Goal: Task Accomplishment & Management: Complete application form

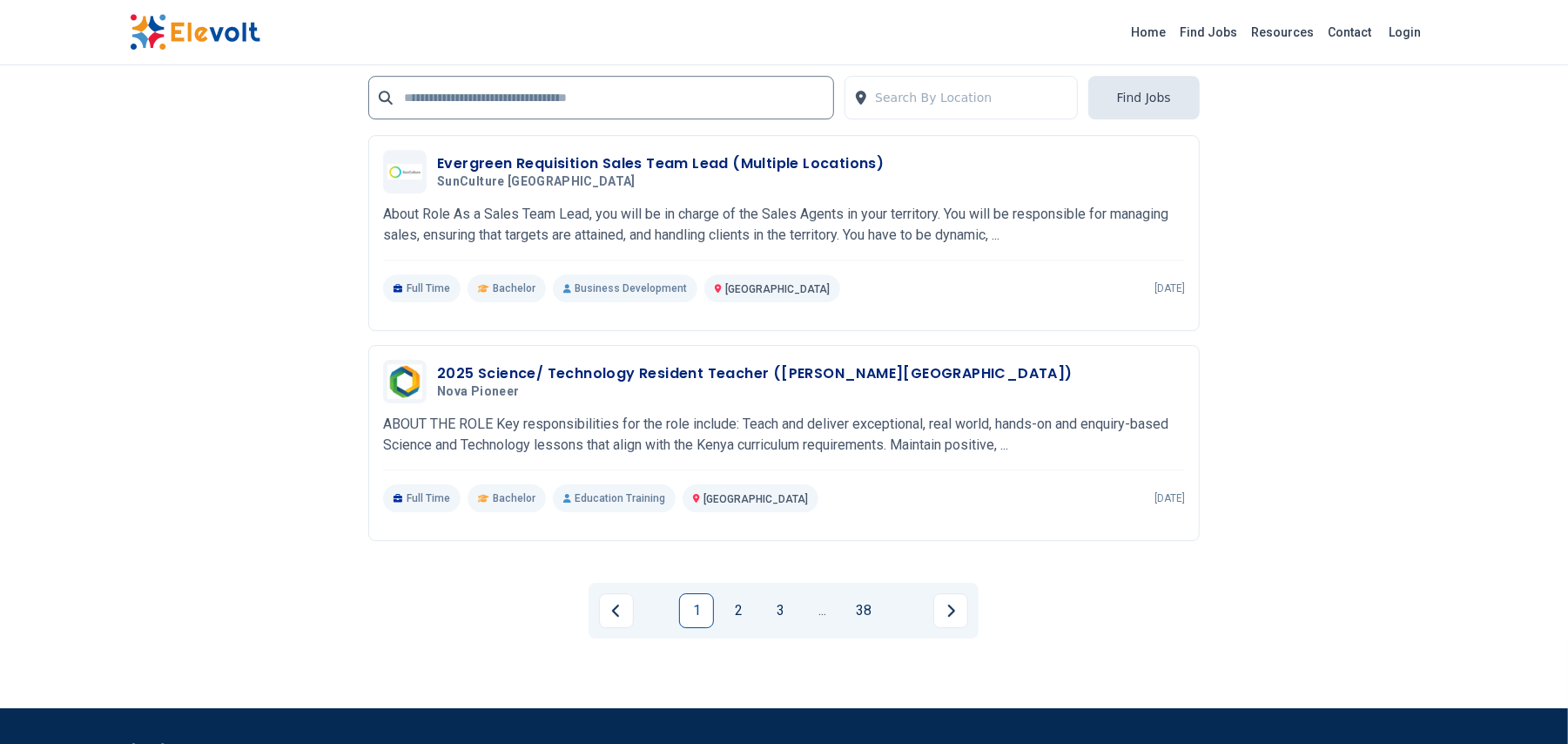
scroll to position [3807, 0]
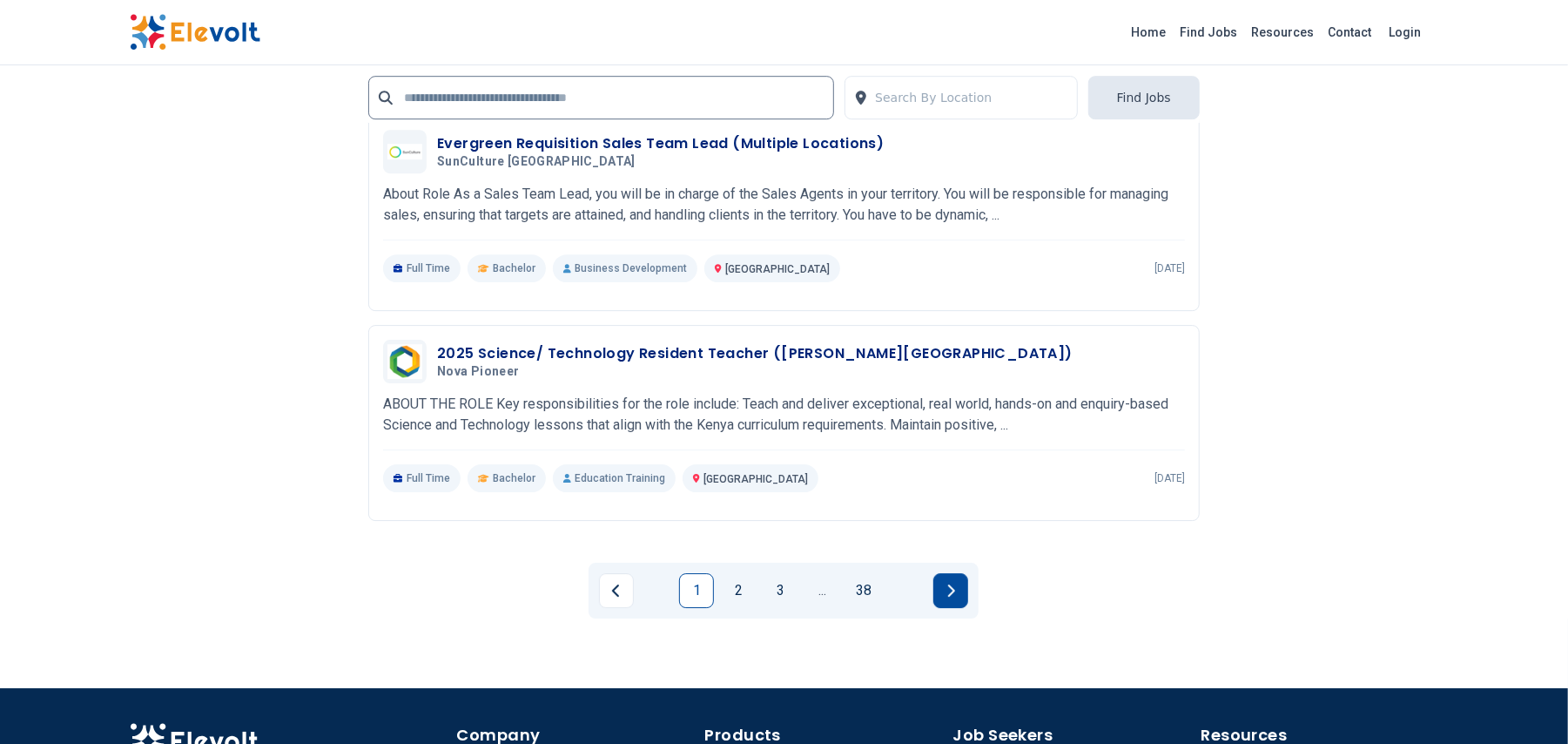
click at [959, 592] on button "Next page" at bounding box center [950, 590] width 35 height 35
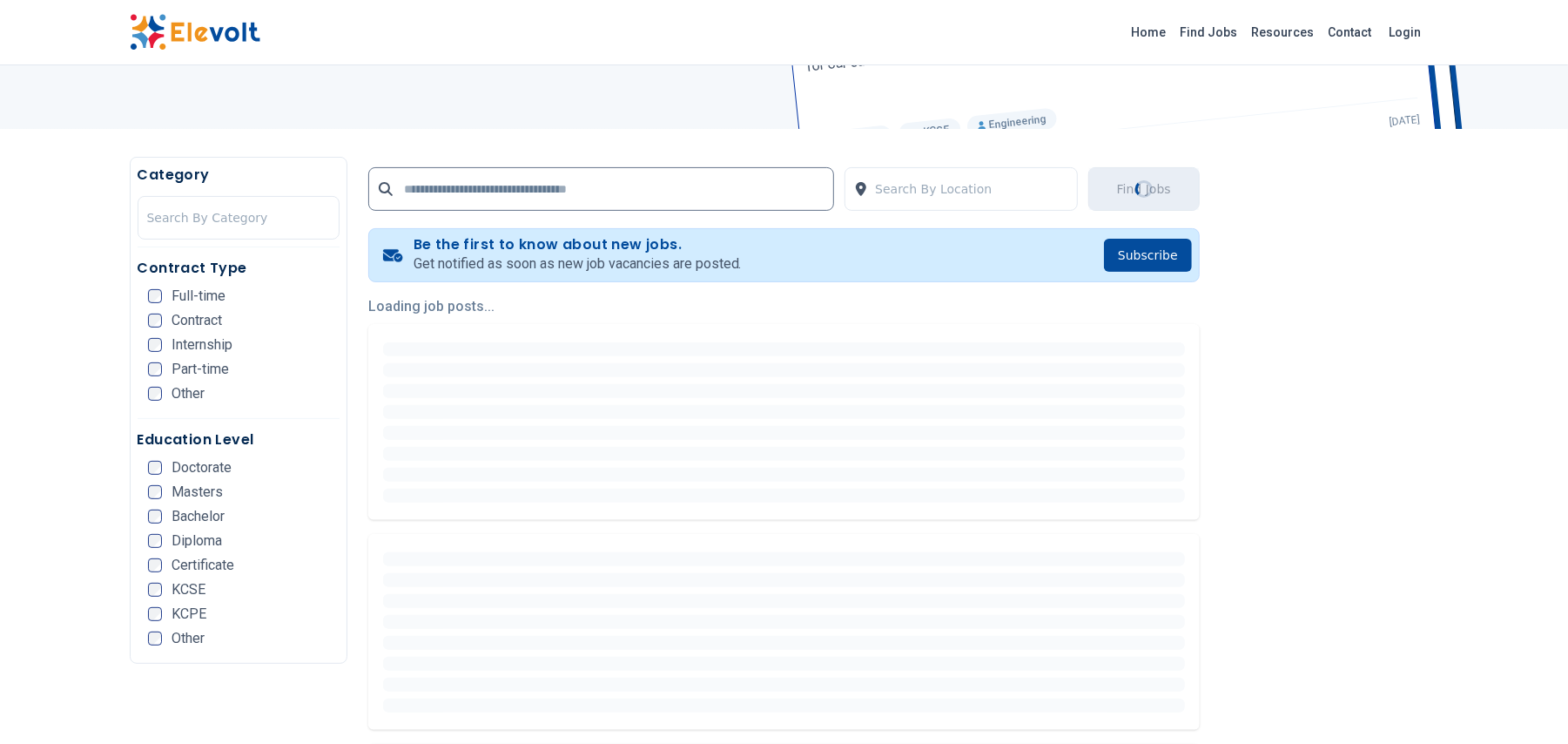
scroll to position [0, 0]
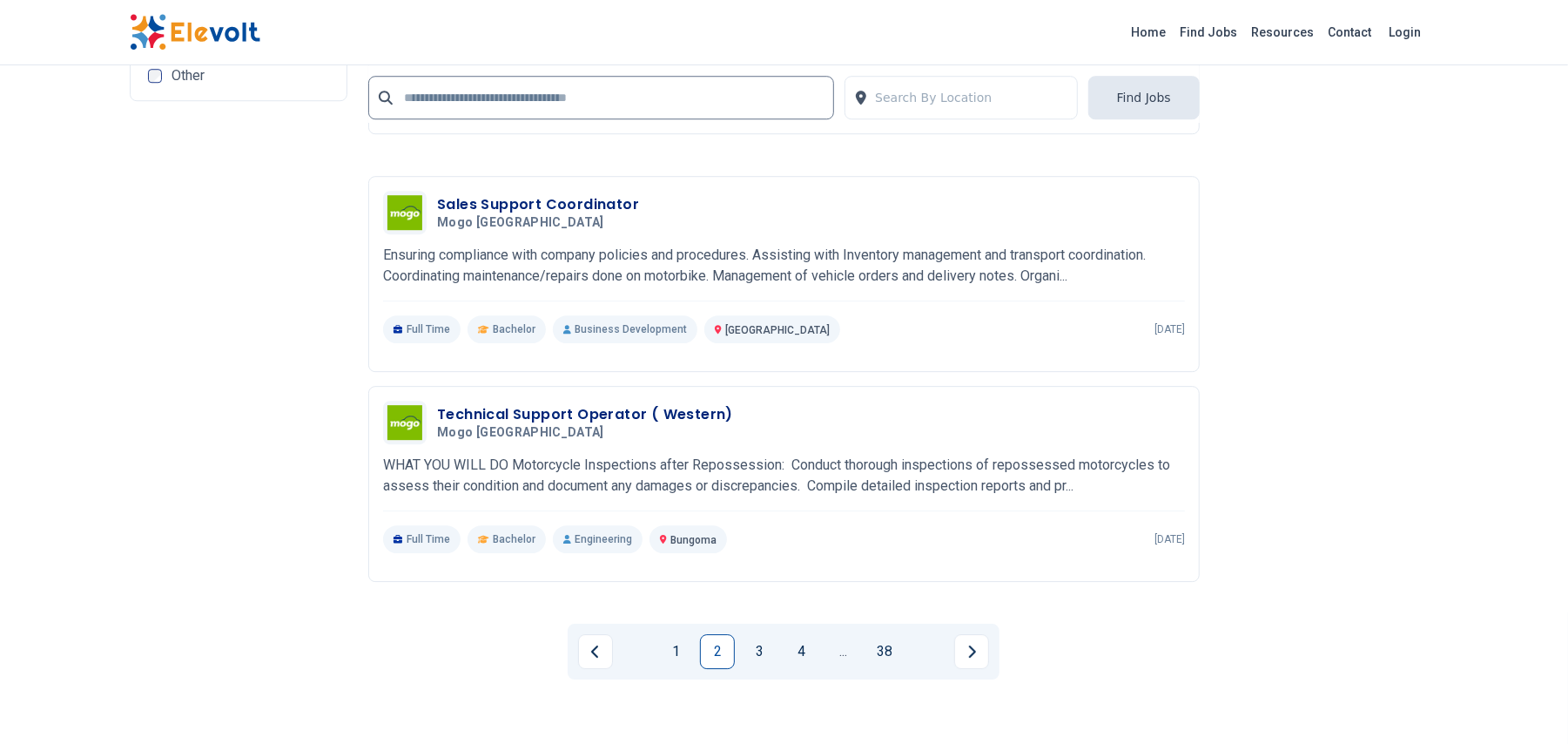
scroll to position [3607, 0]
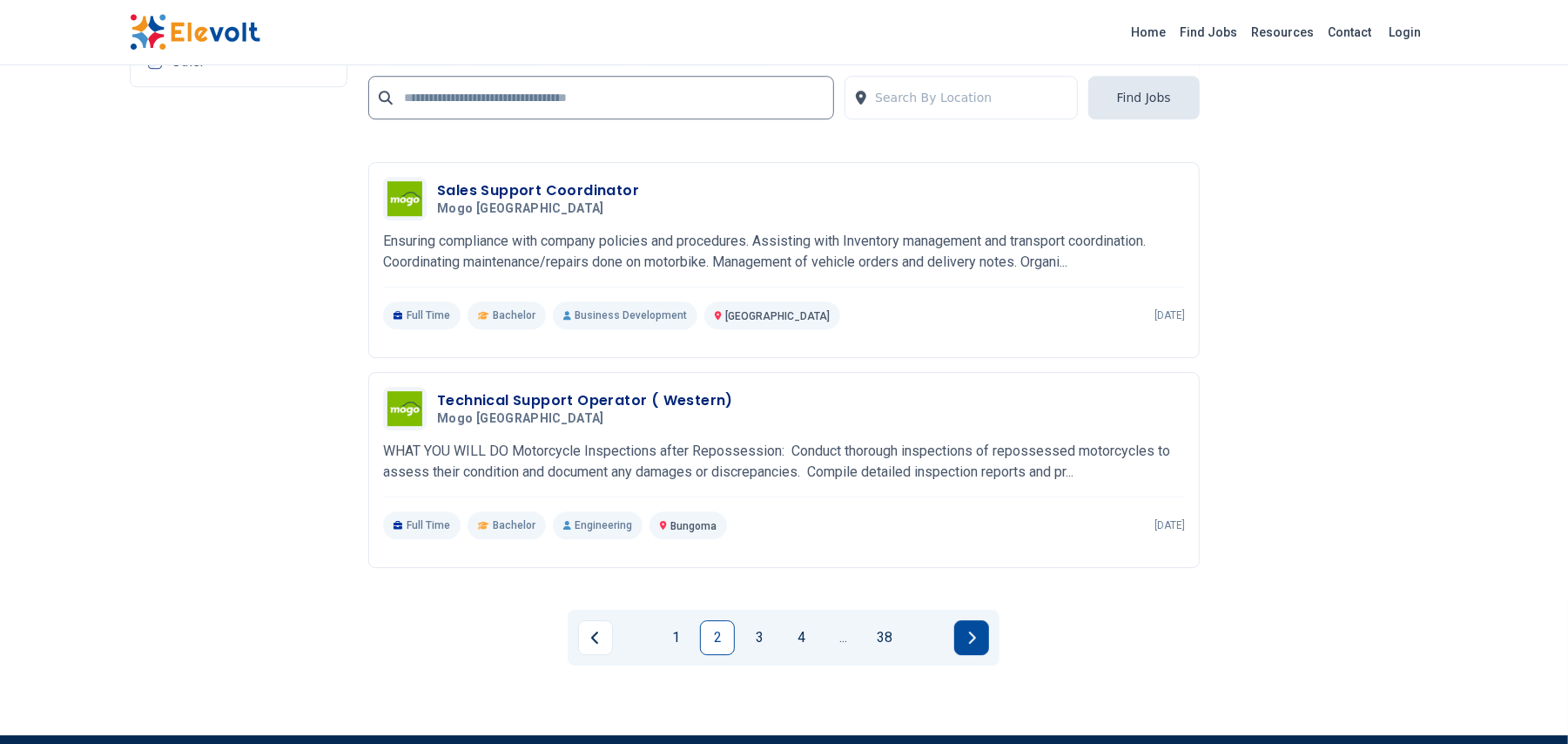
click at [962, 635] on button "Next page" at bounding box center [971, 637] width 35 height 35
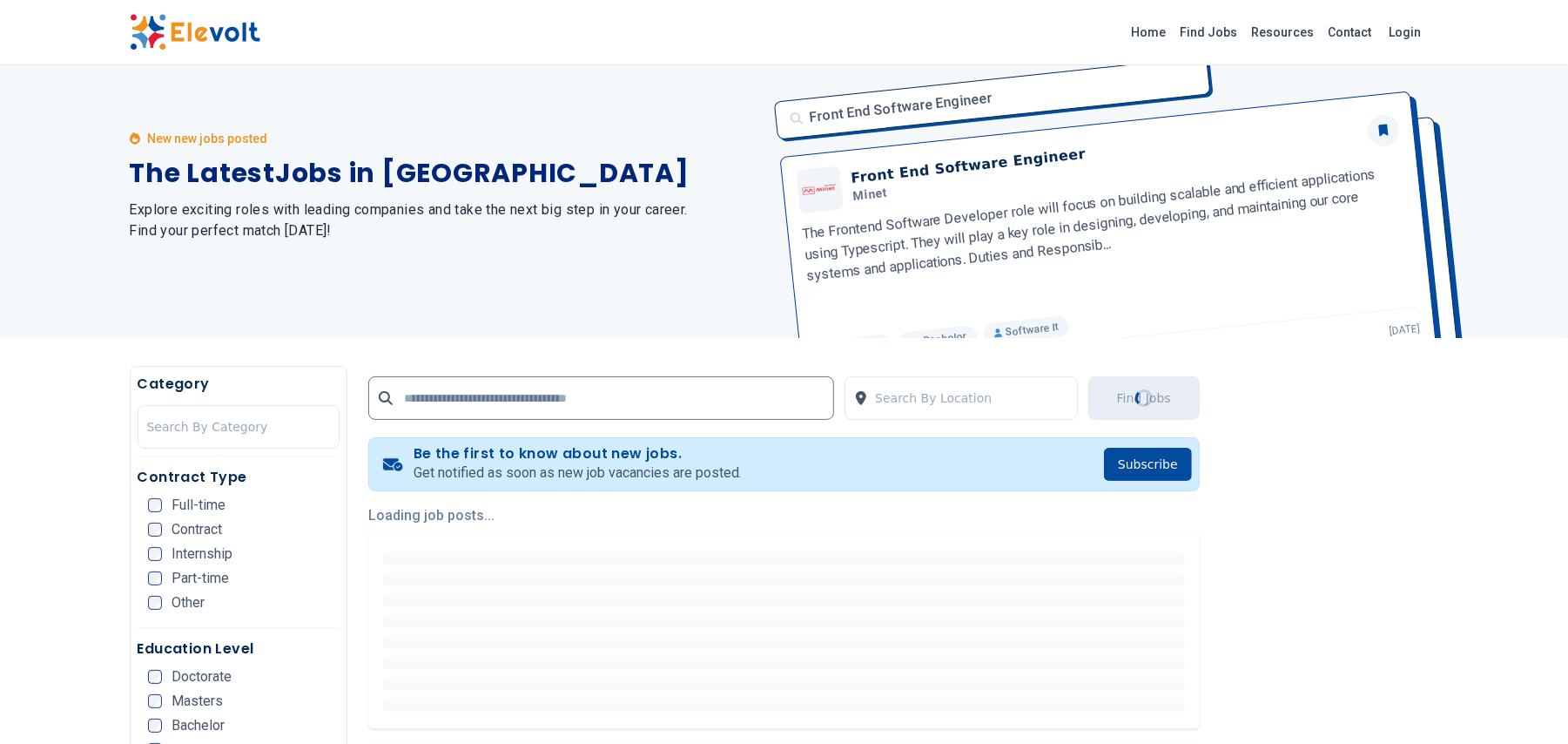
scroll to position [0, 0]
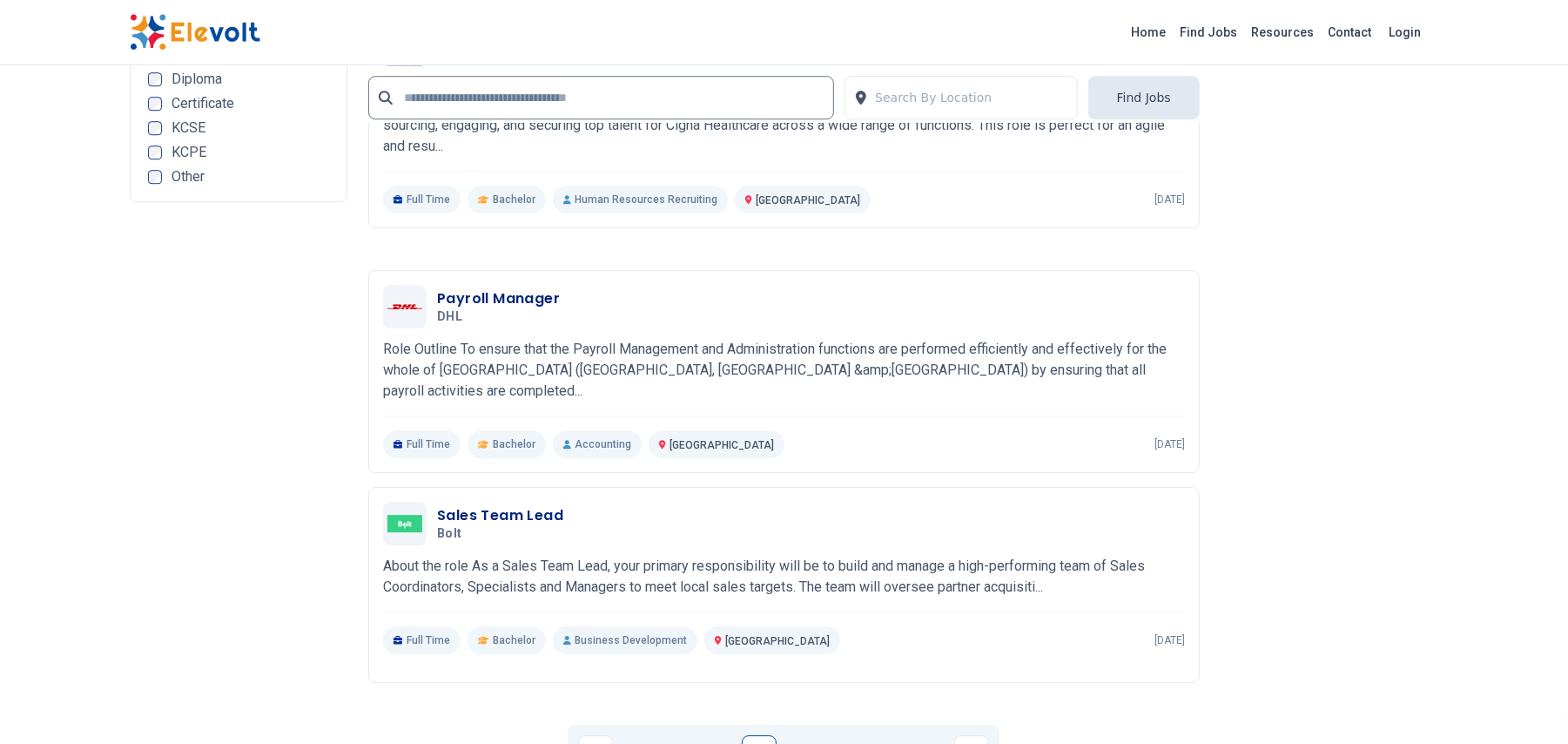
scroll to position [3638, 0]
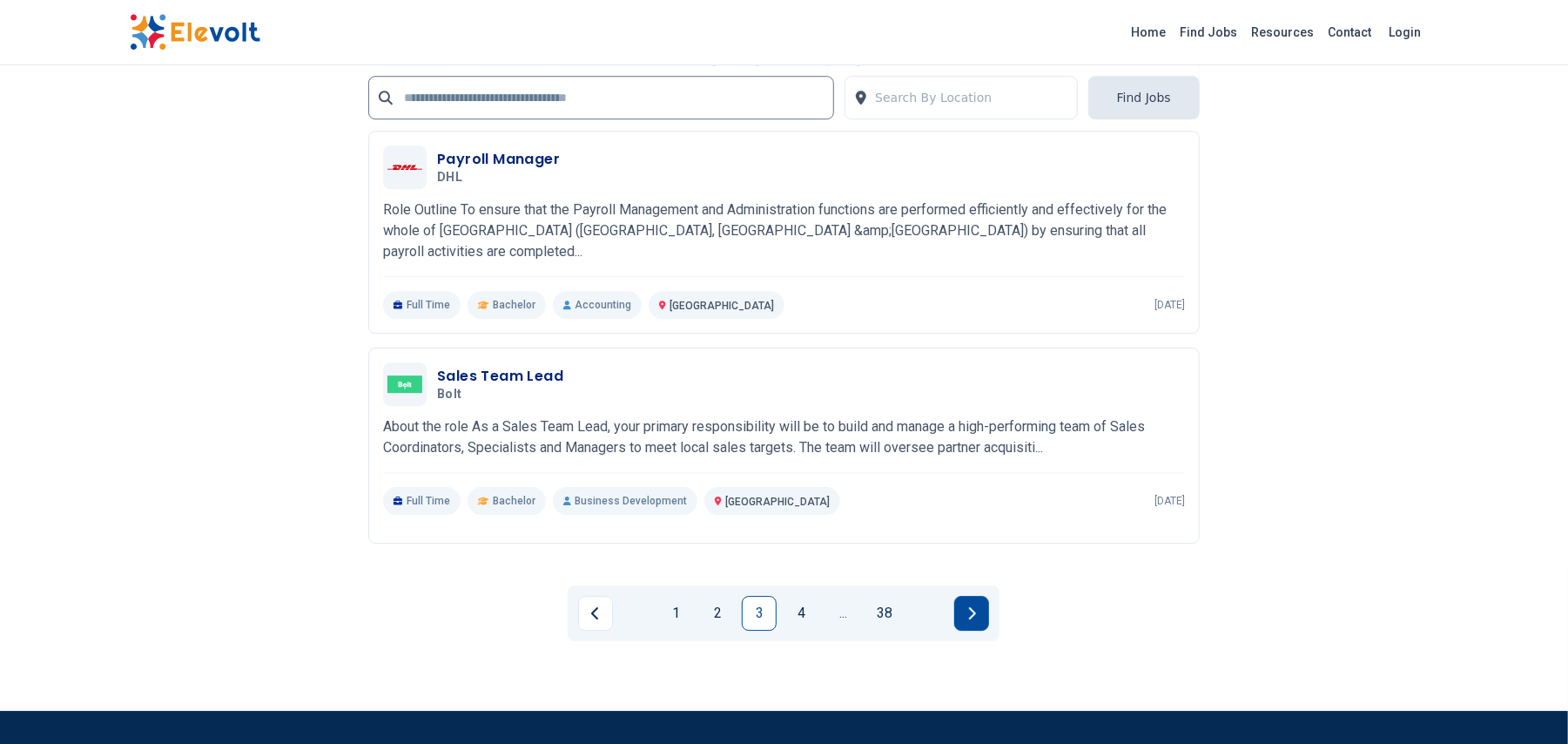
click at [962, 603] on button "Next page" at bounding box center [971, 613] width 35 height 35
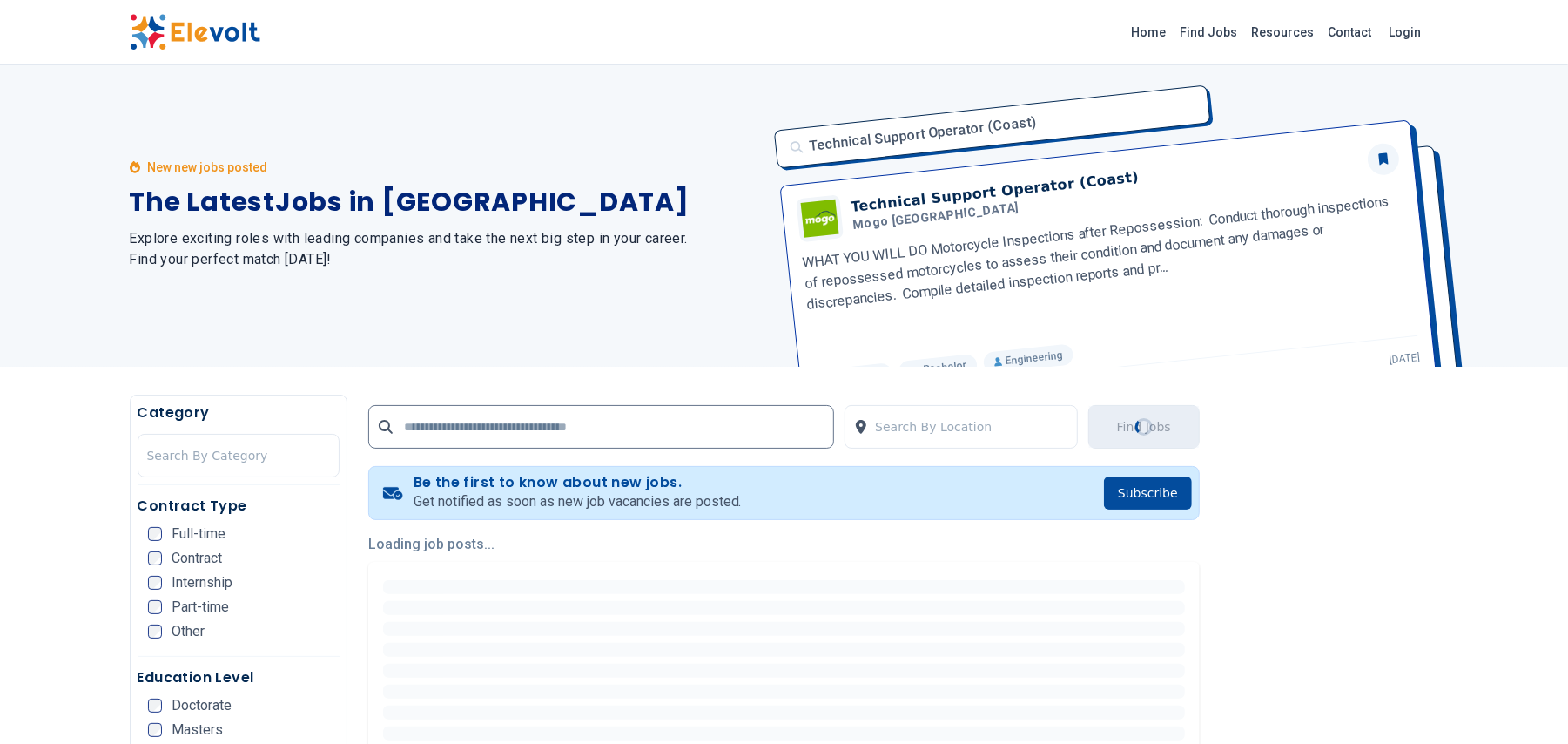
scroll to position [0, 0]
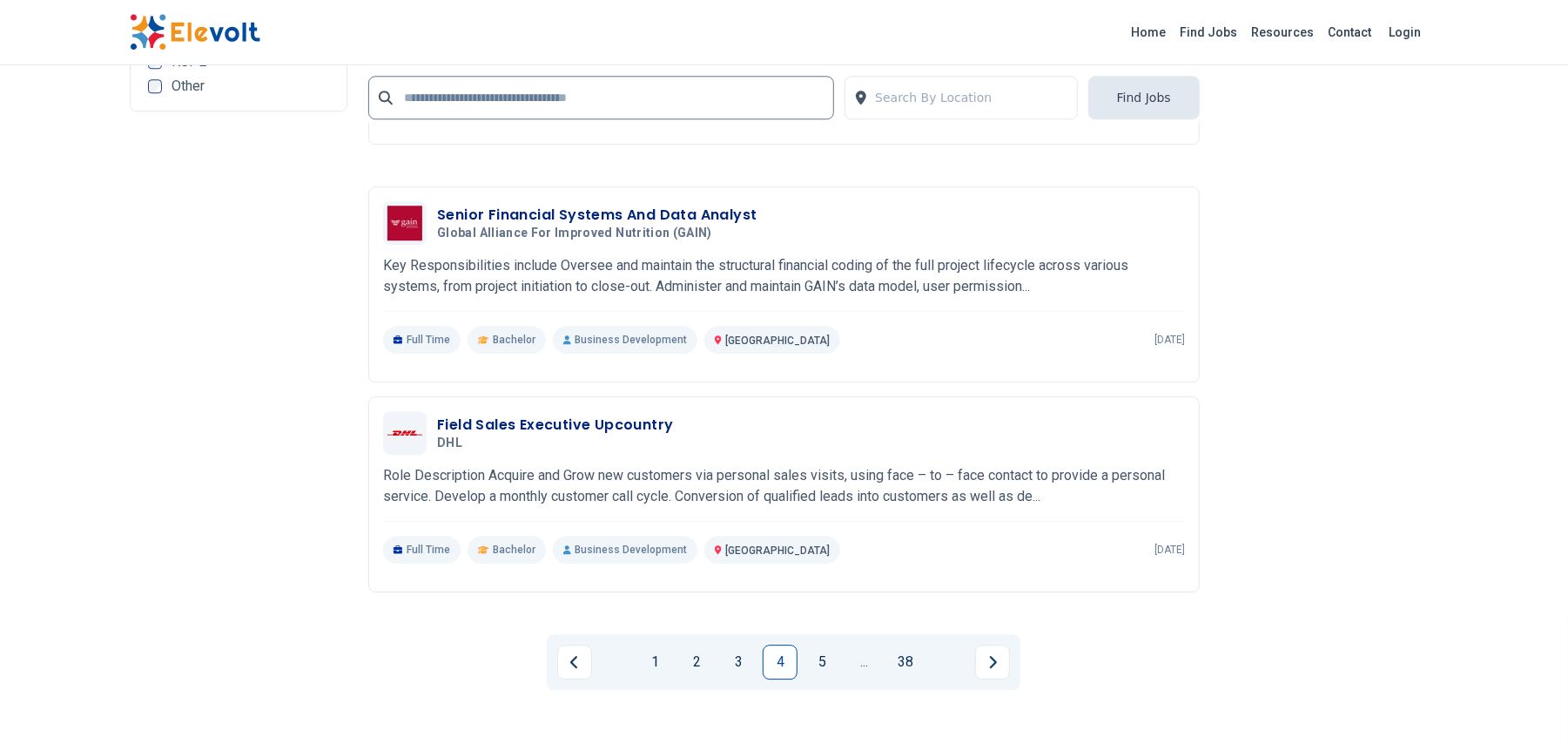
scroll to position [3388, 0]
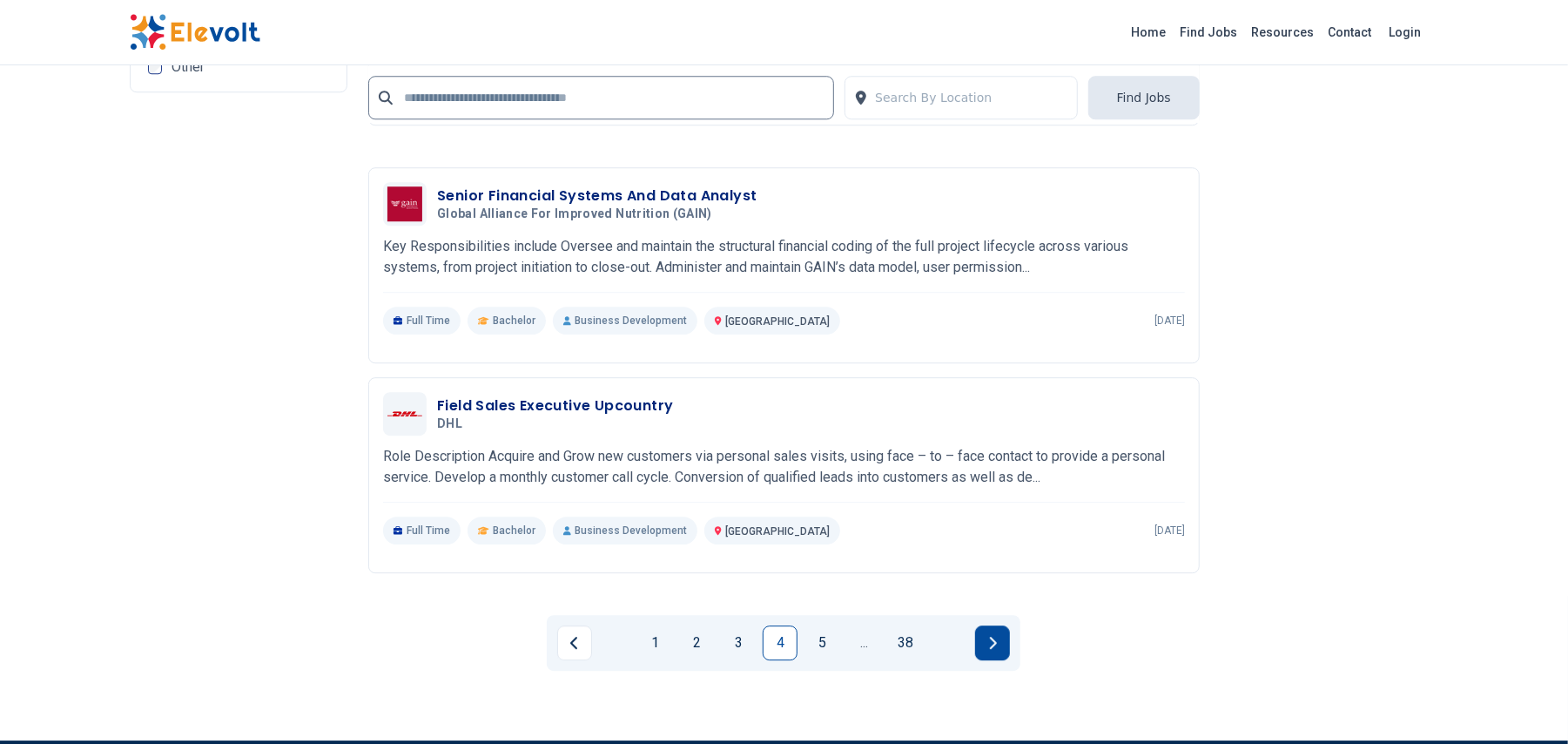
click at [988, 635] on icon "Next page" at bounding box center [992, 642] width 8 height 14
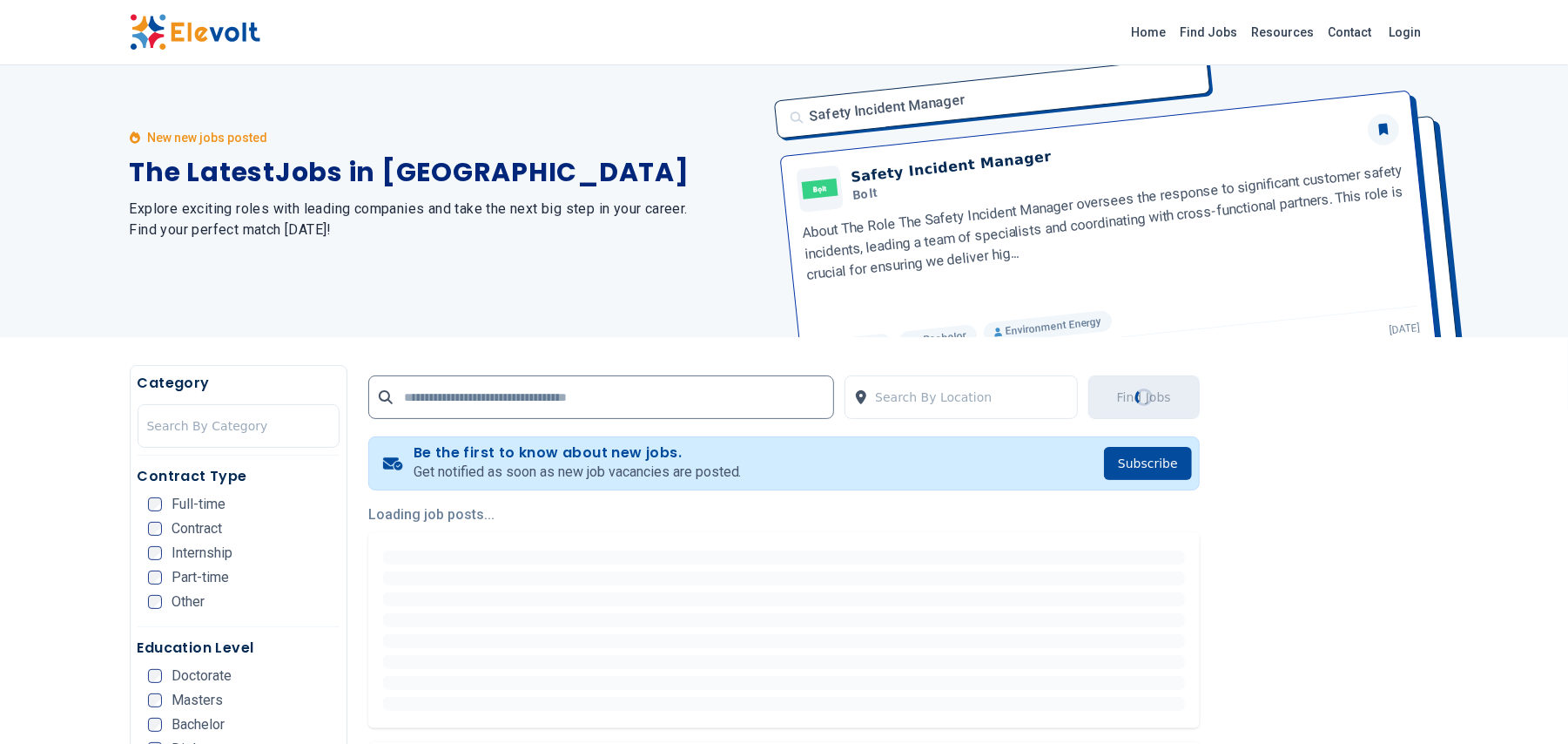
scroll to position [0, 0]
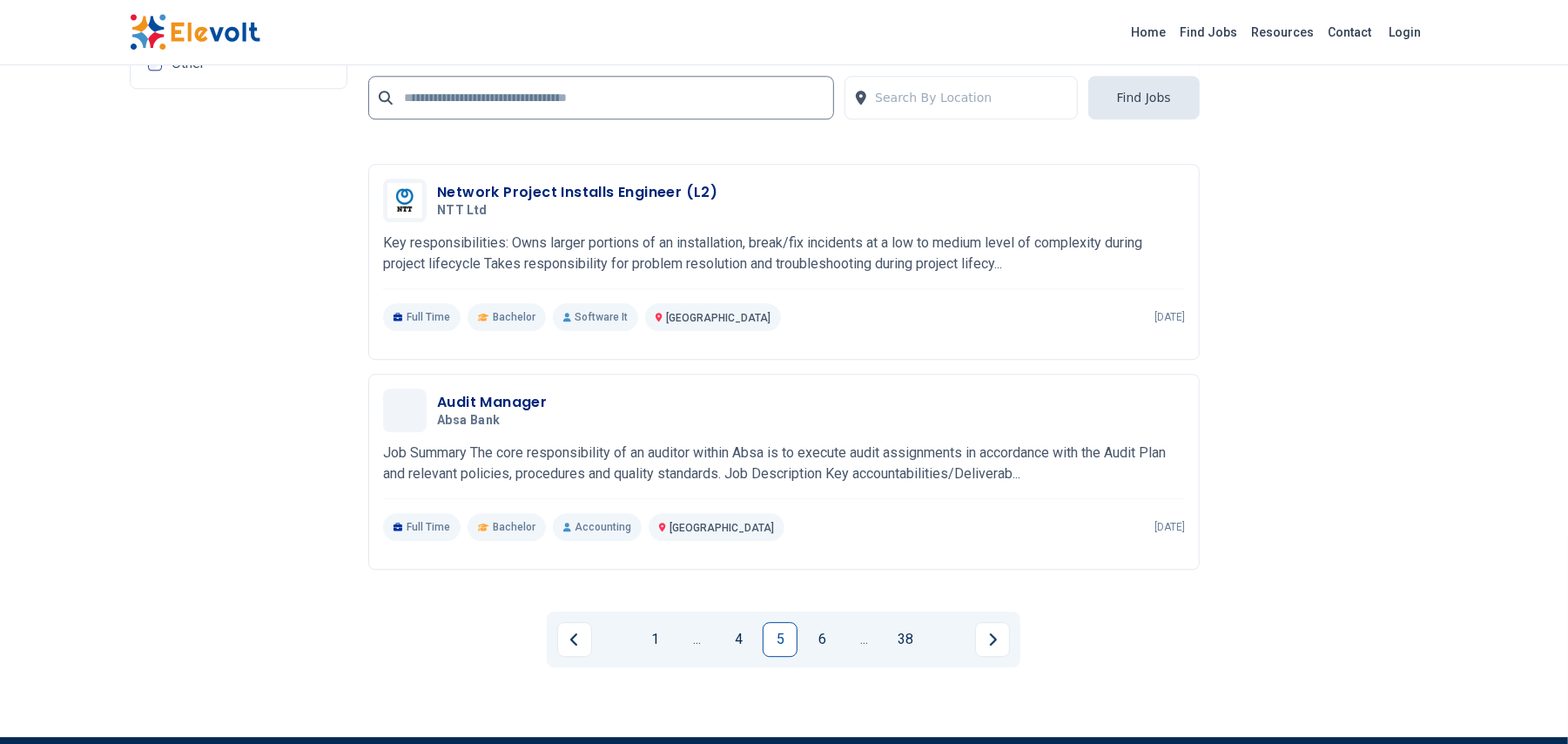
scroll to position [3251, 0]
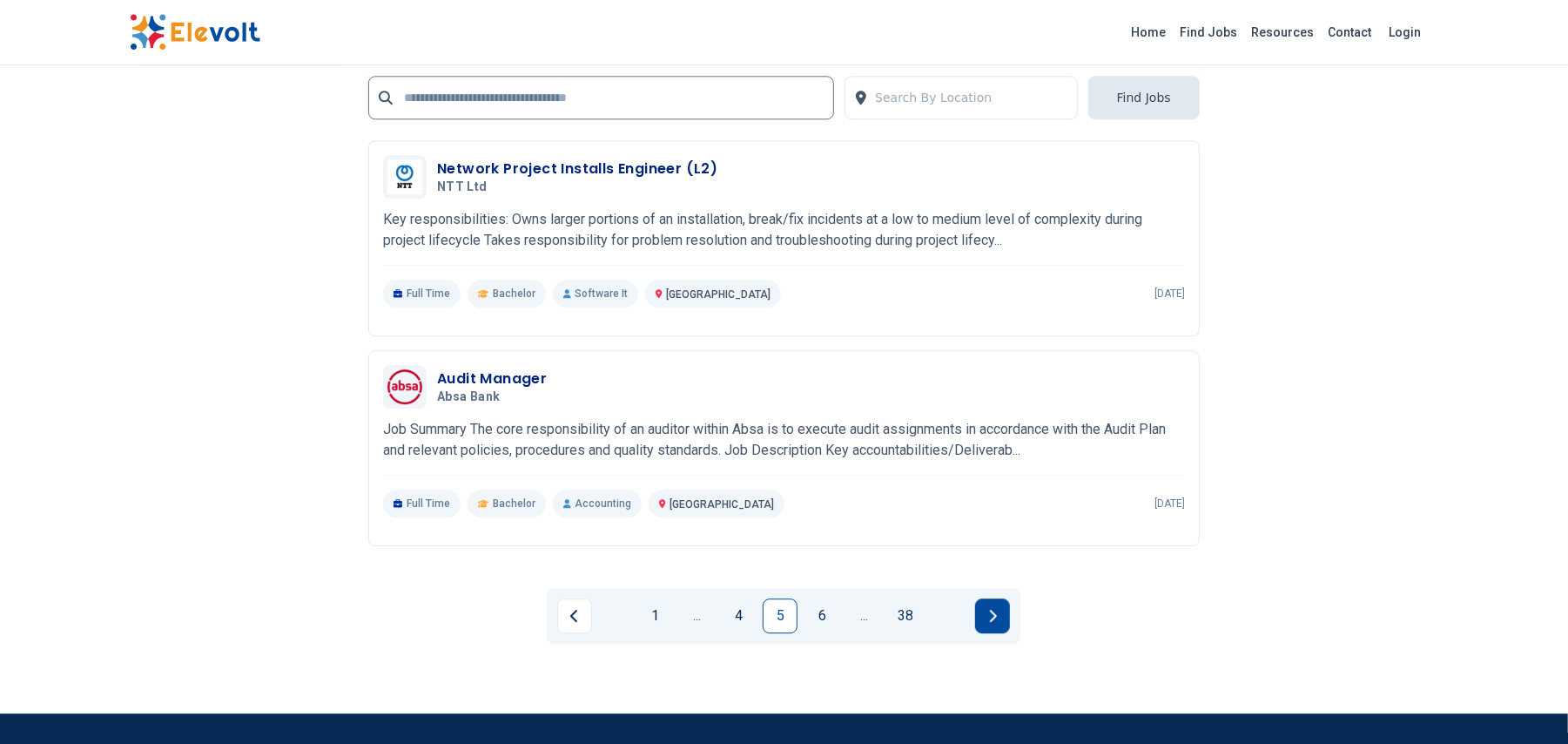
click at [1000, 612] on button "Next page" at bounding box center [993, 616] width 35 height 35
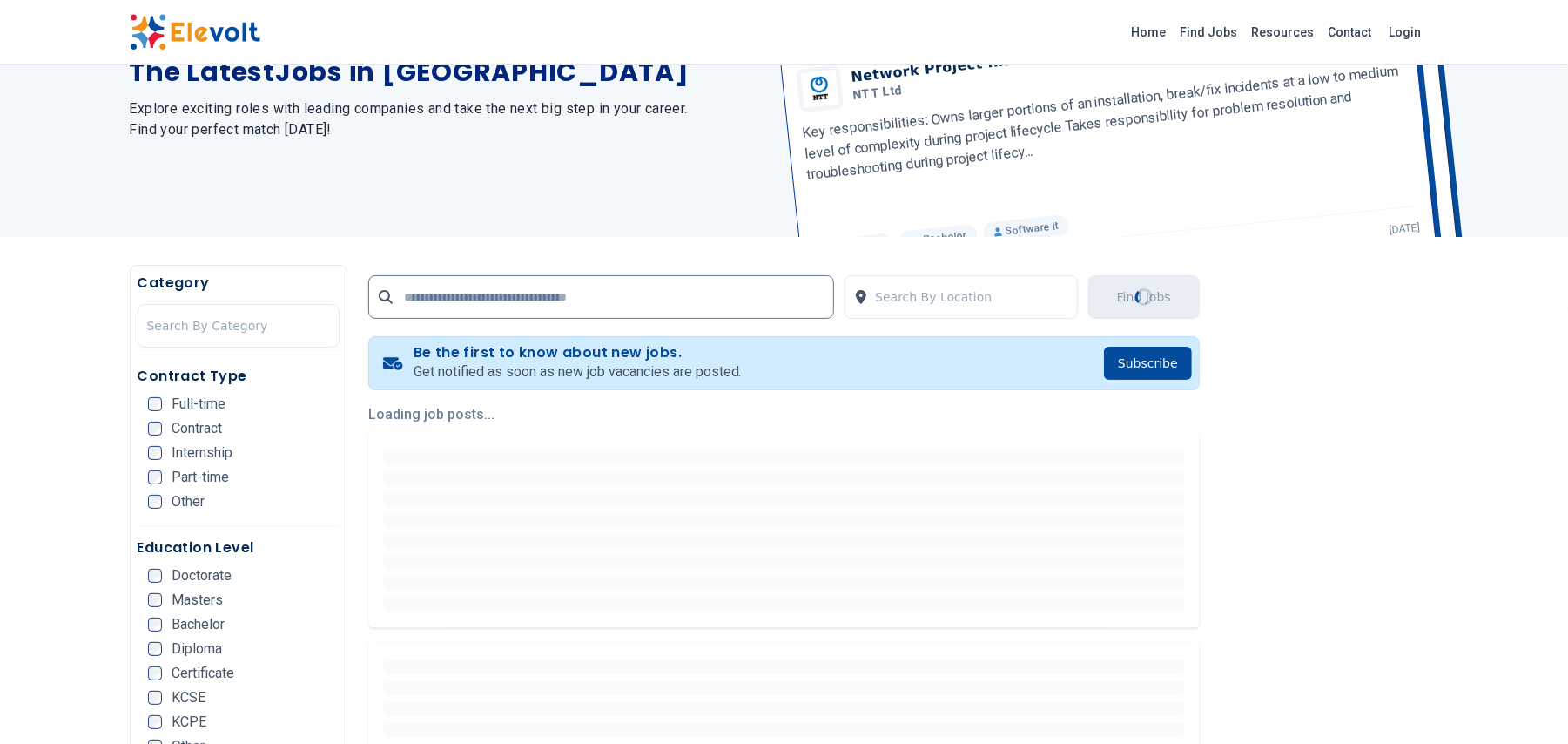
scroll to position [0, 0]
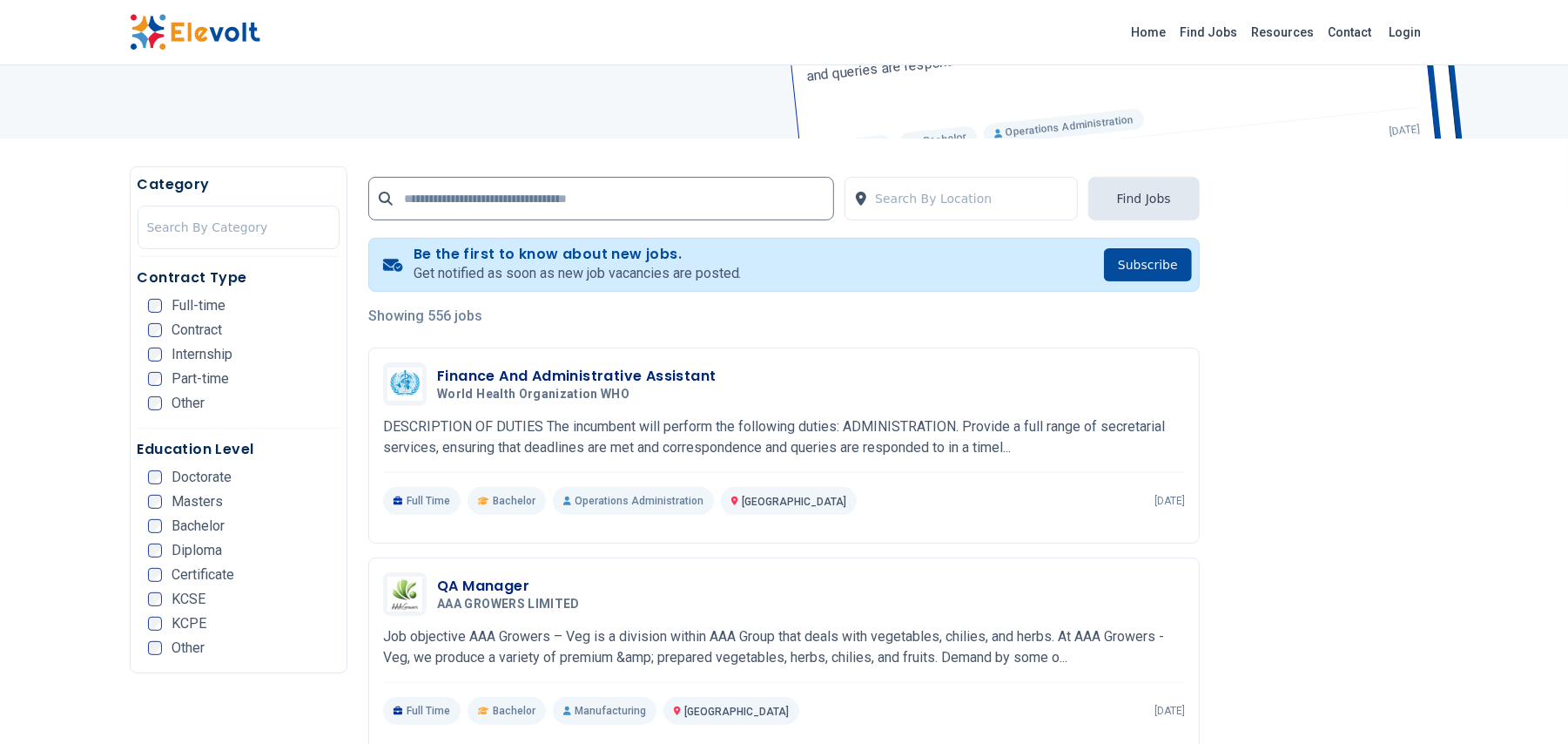
scroll to position [279, 0]
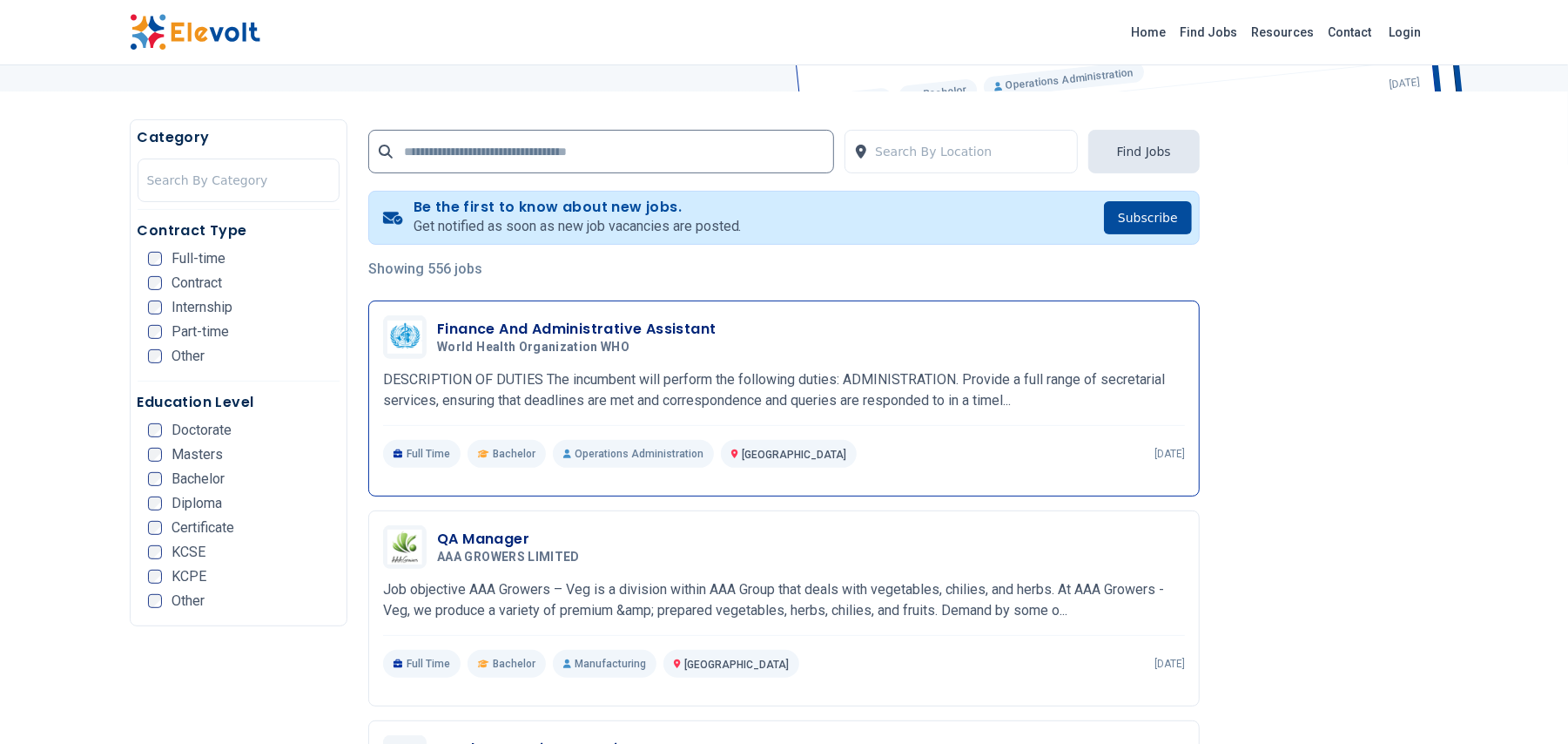
click at [653, 328] on h3 "Finance And Administrative Assistant" at bounding box center [575, 329] width 278 height 21
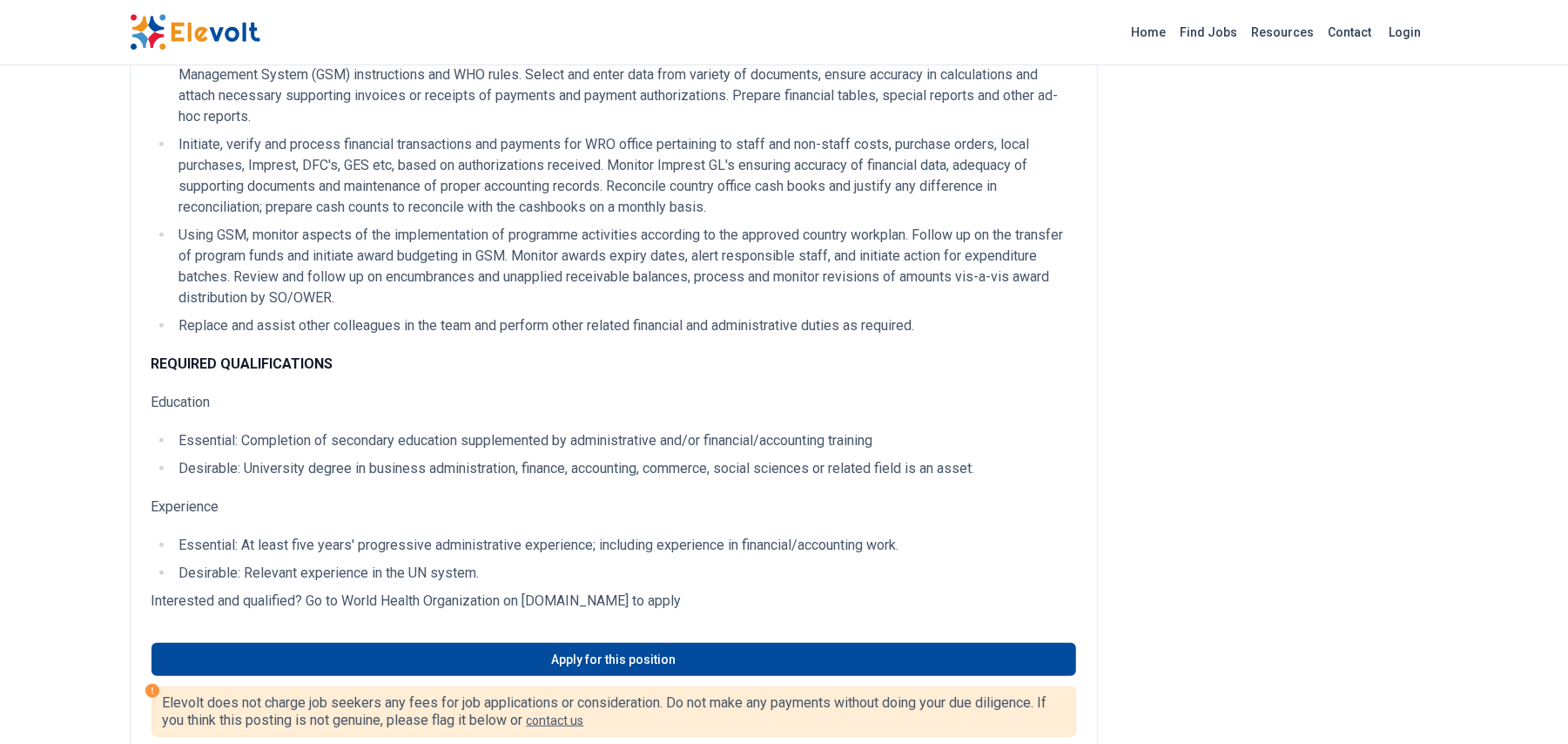
scroll to position [635, 0]
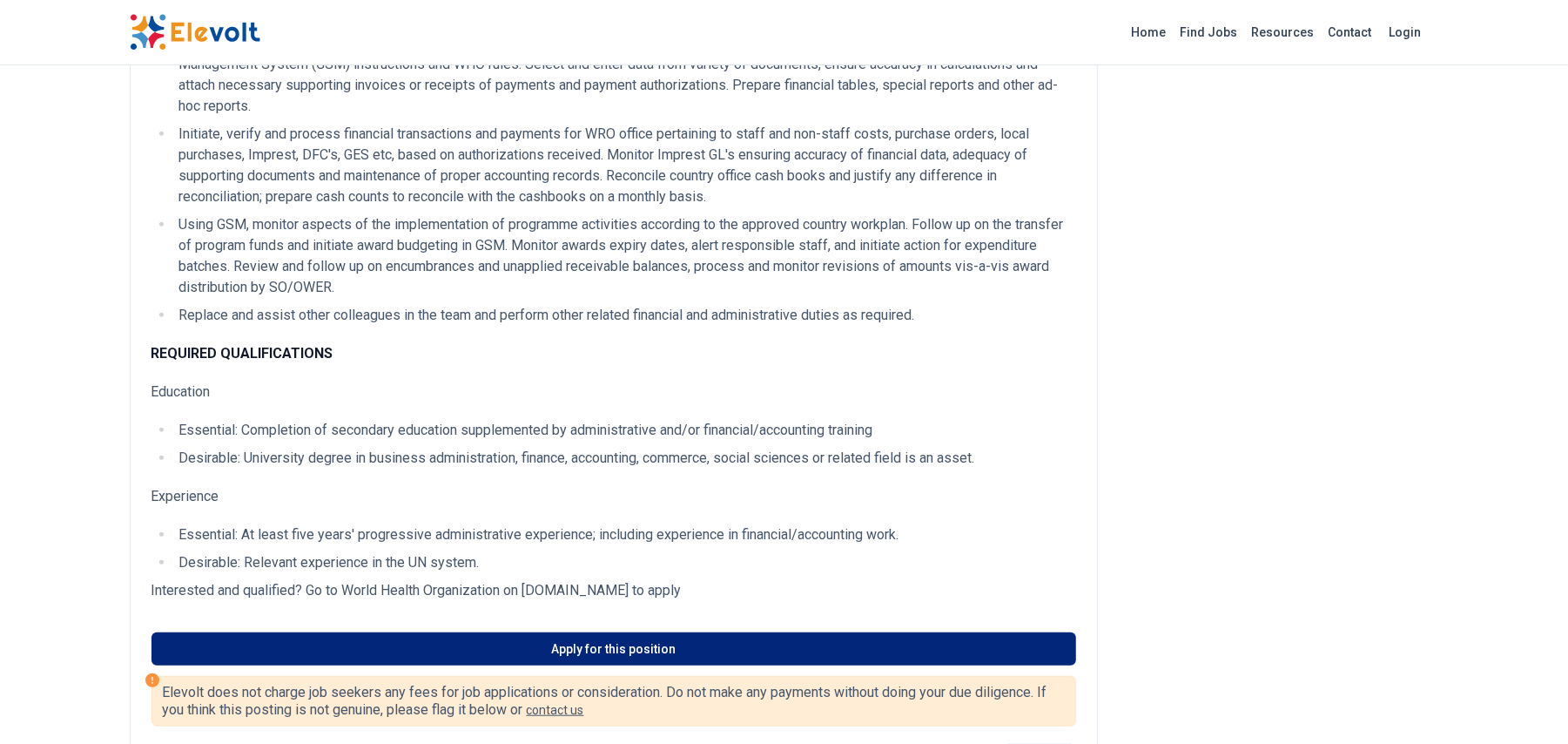
click at [698, 647] on link "Apply for this position" at bounding box center [614, 649] width 925 height 33
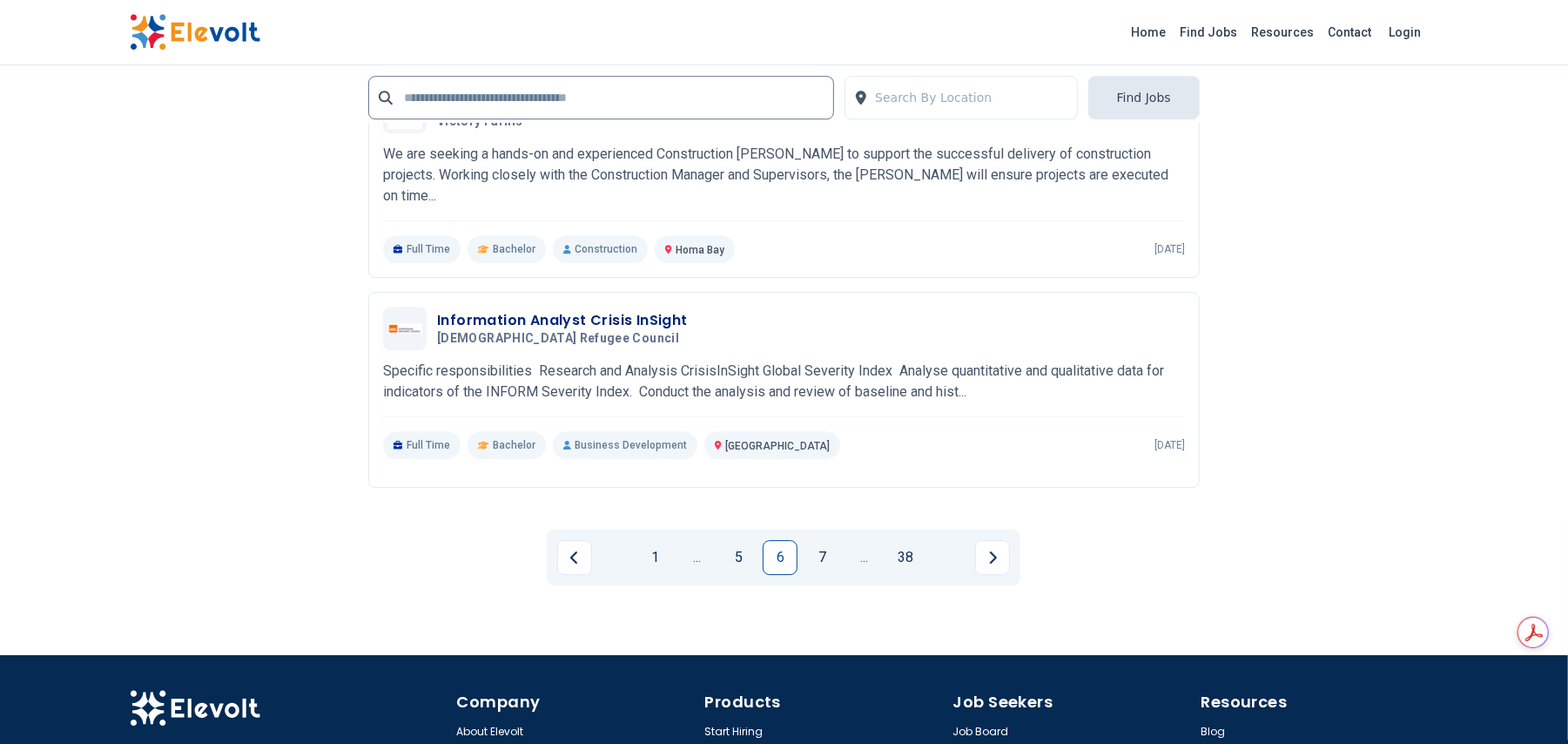
scroll to position [3697, 0]
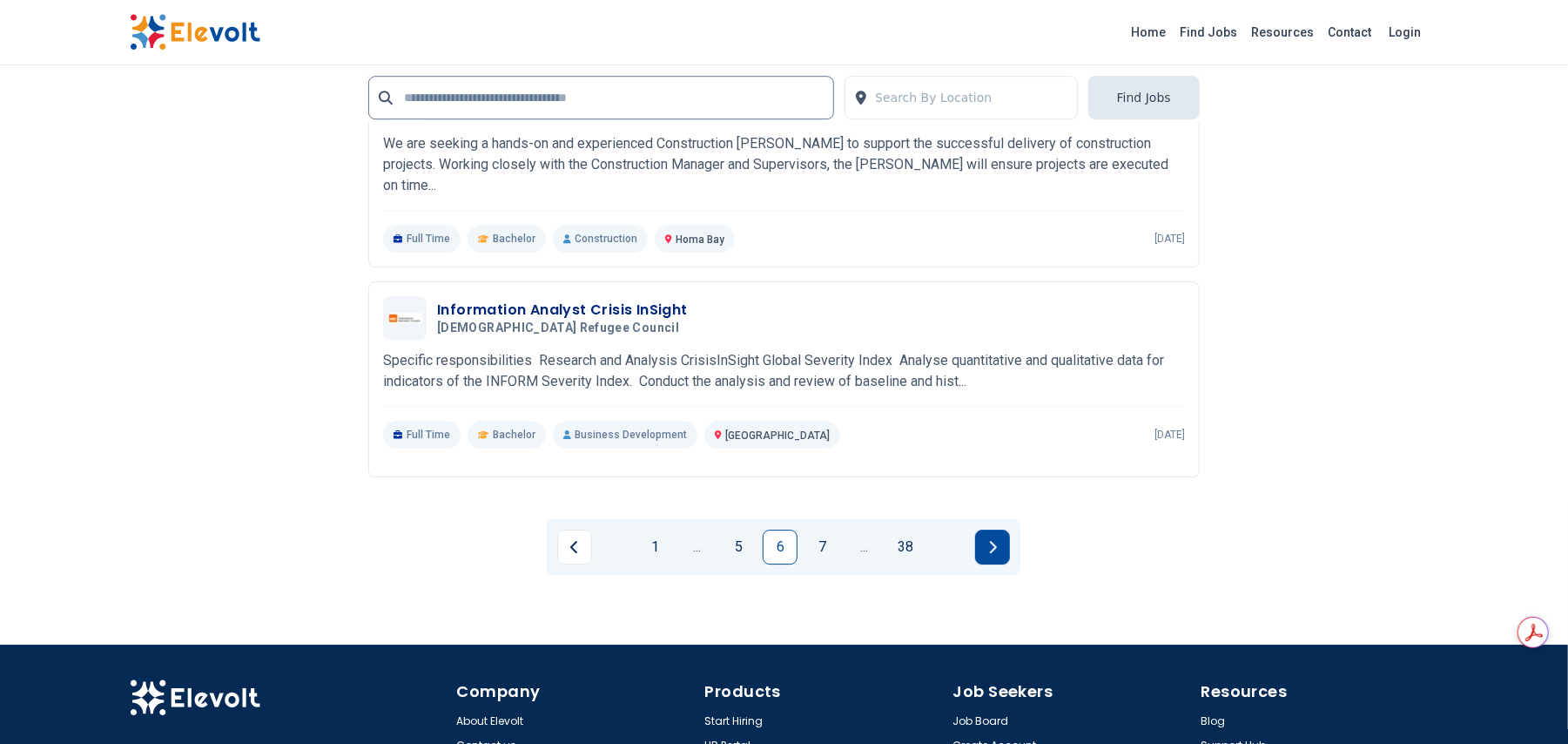
click at [986, 541] on button "Next page" at bounding box center [993, 547] width 35 height 35
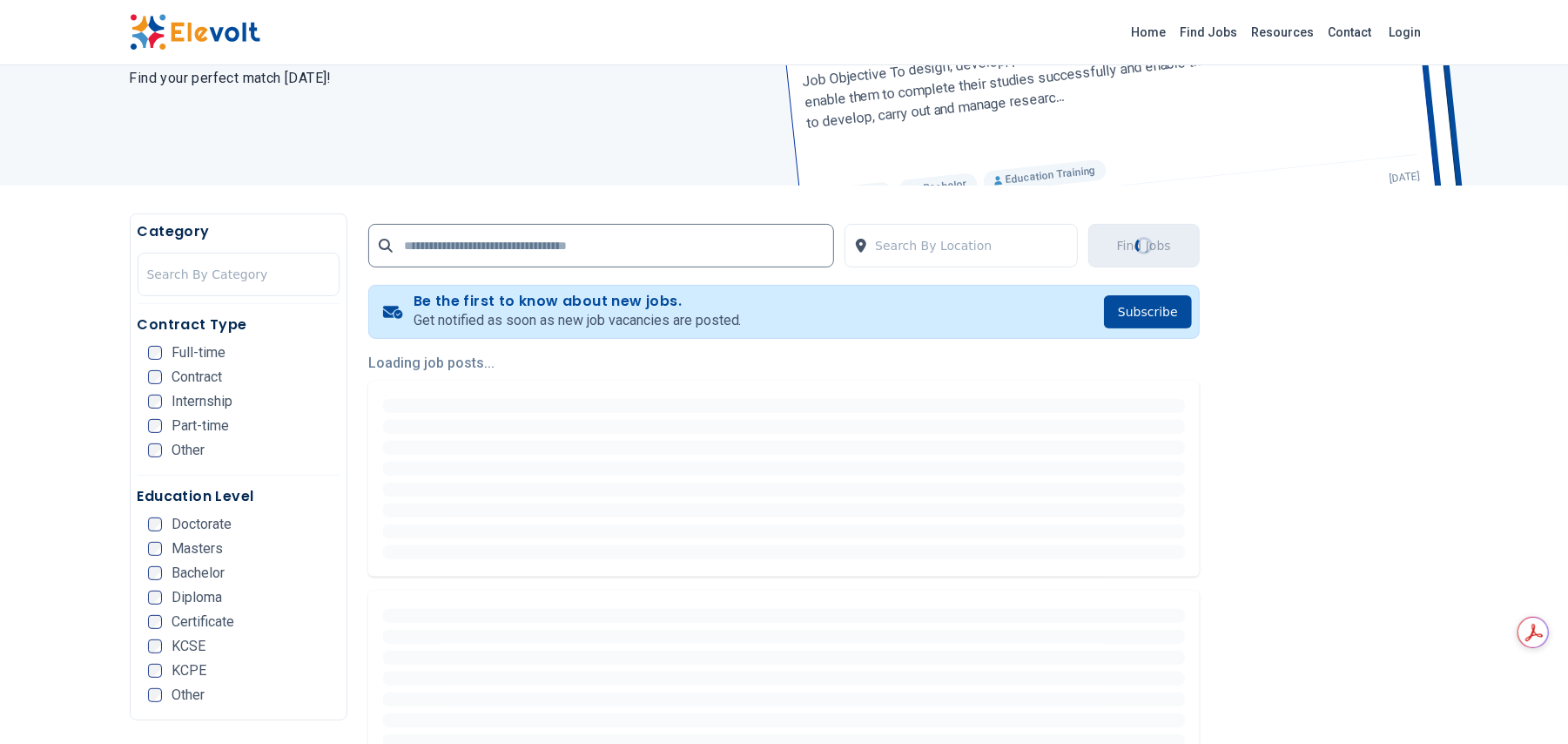
scroll to position [0, 0]
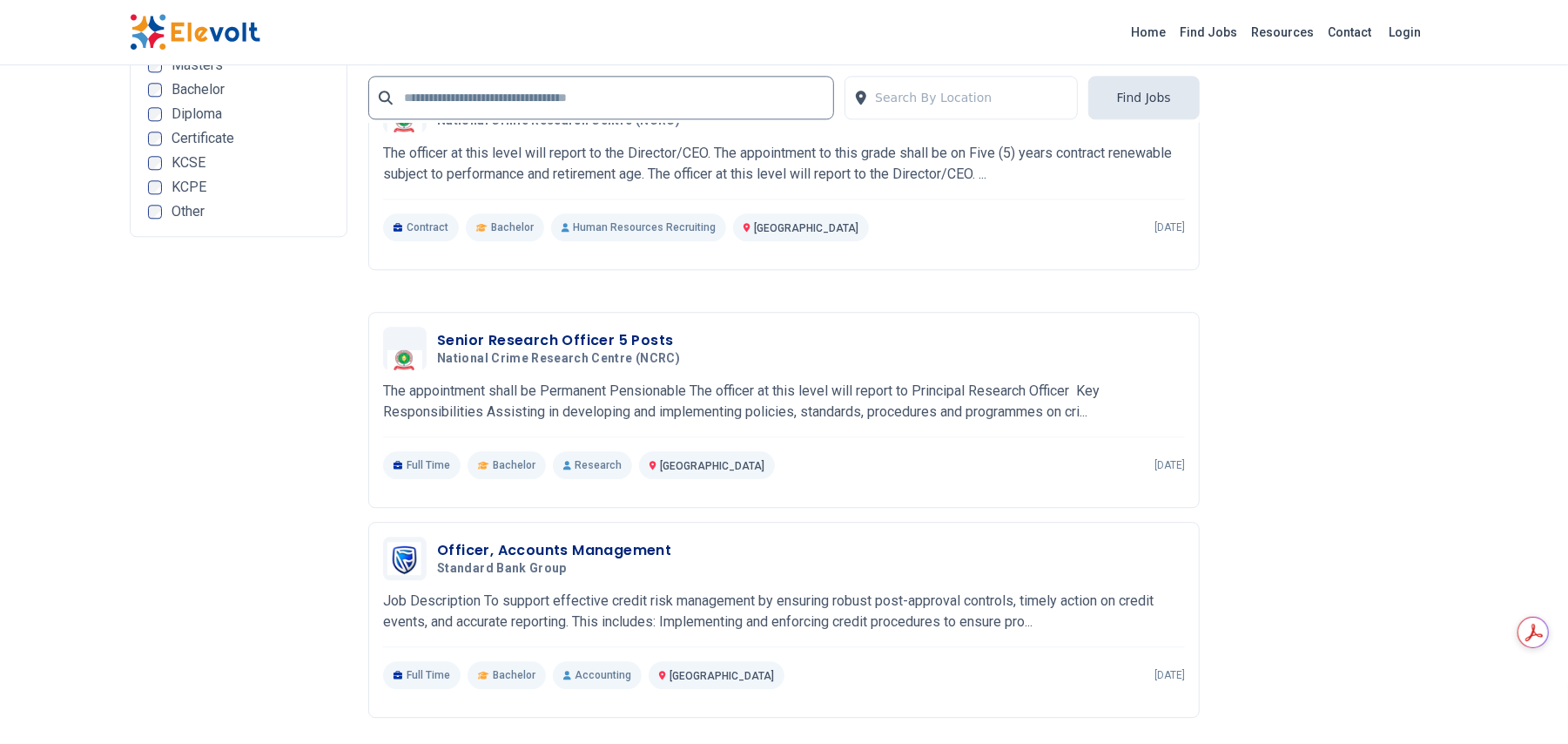
scroll to position [3265, 0]
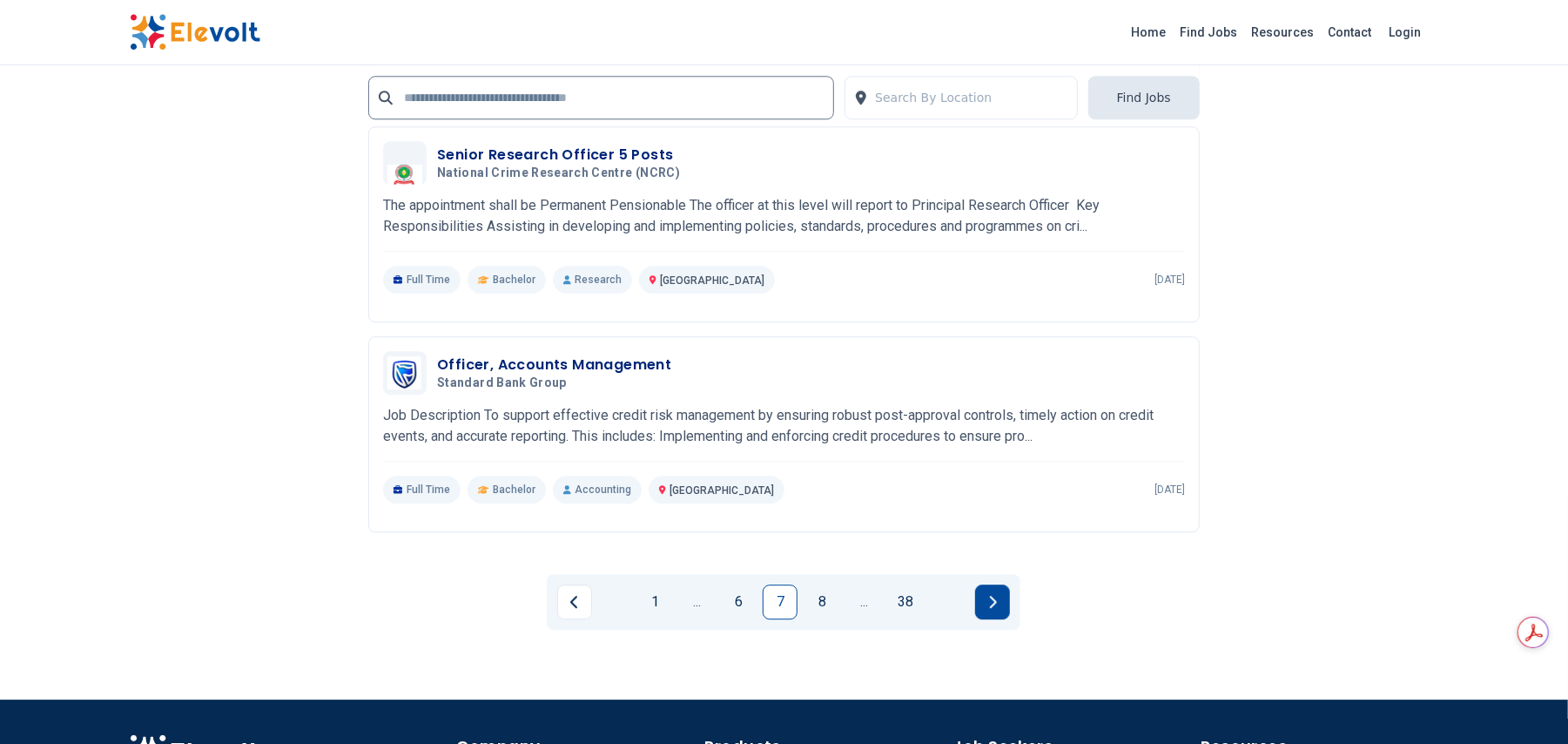
click at [983, 611] on button "Next page" at bounding box center [993, 601] width 35 height 35
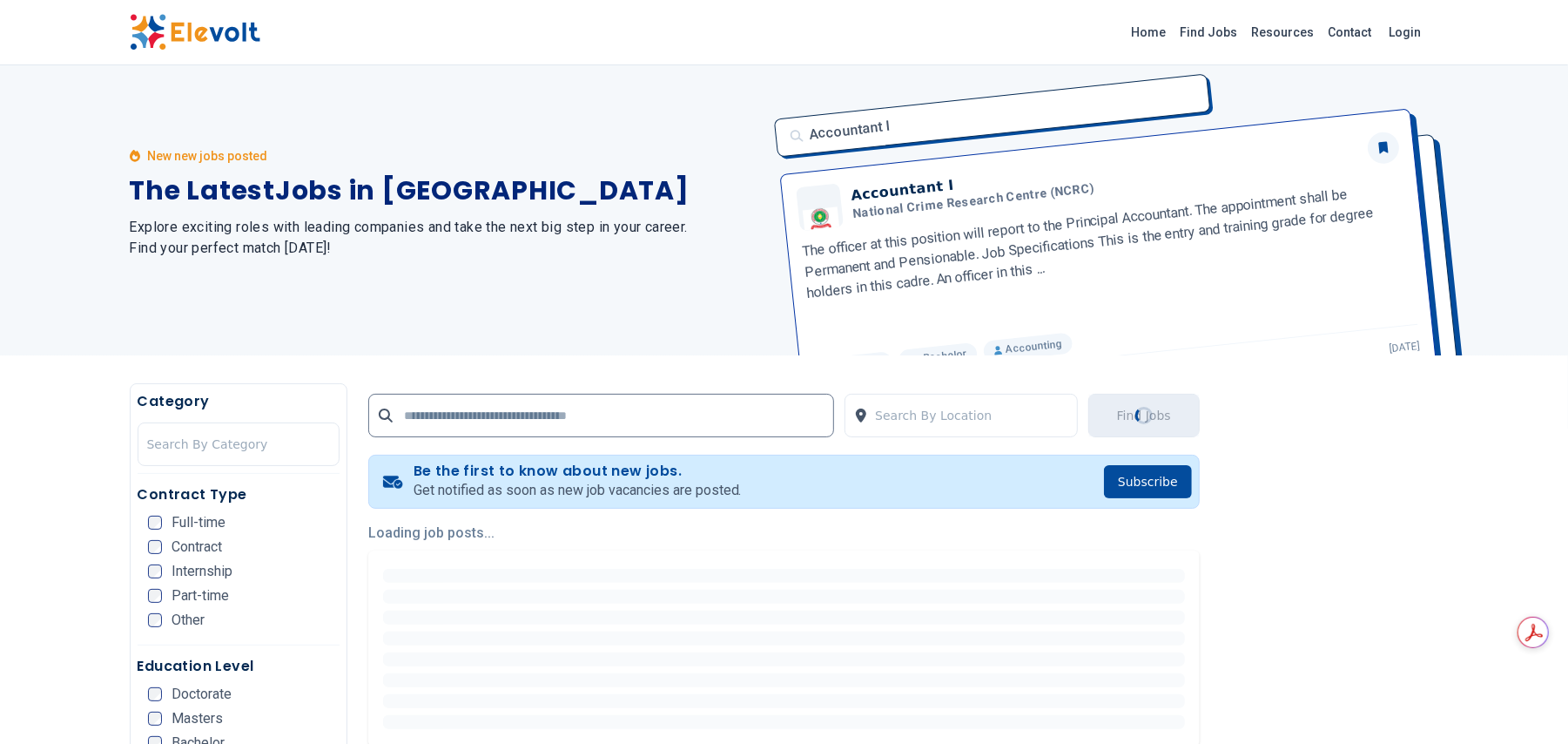
scroll to position [0, 0]
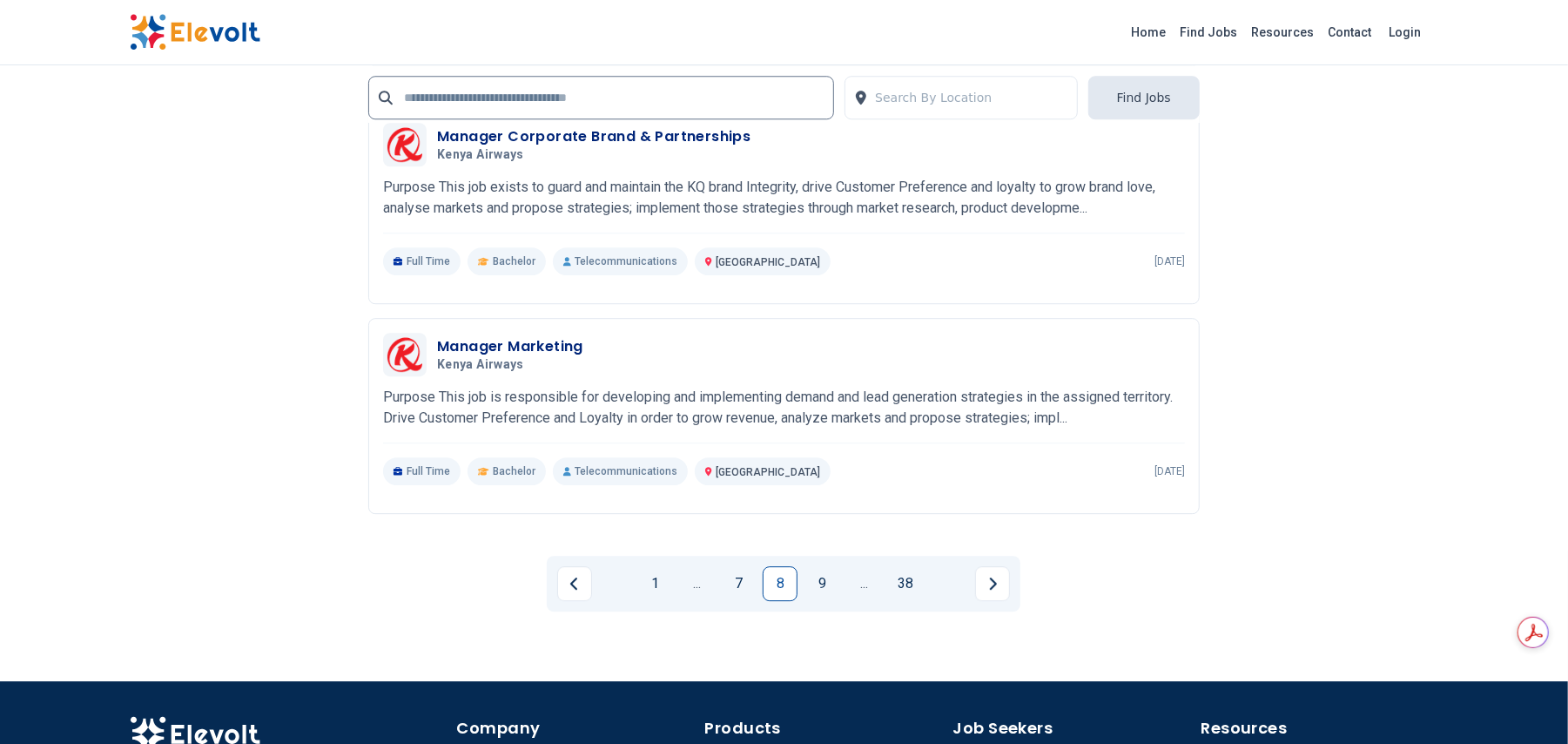
scroll to position [3480, 0]
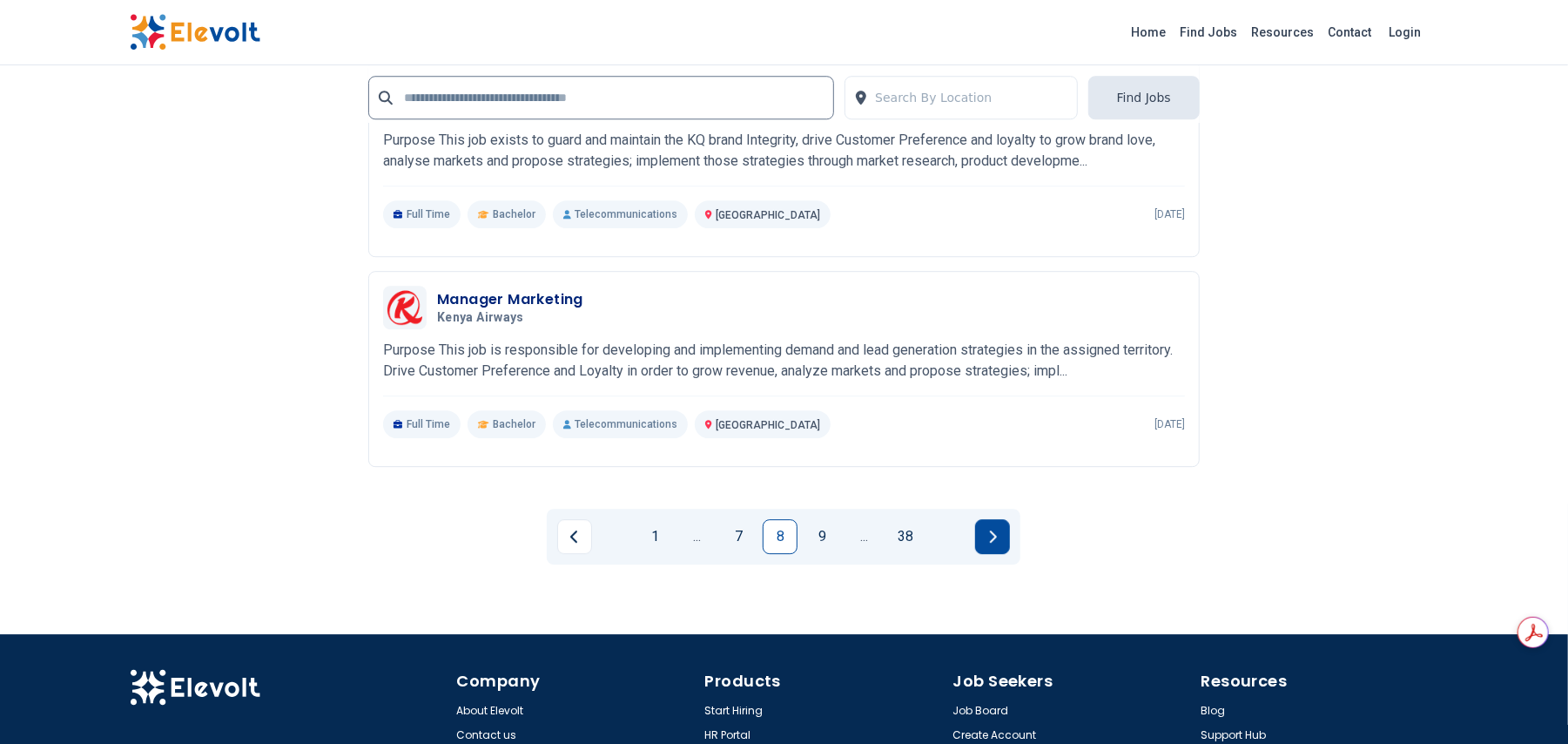
click at [994, 530] on button "Next page" at bounding box center [993, 536] width 35 height 35
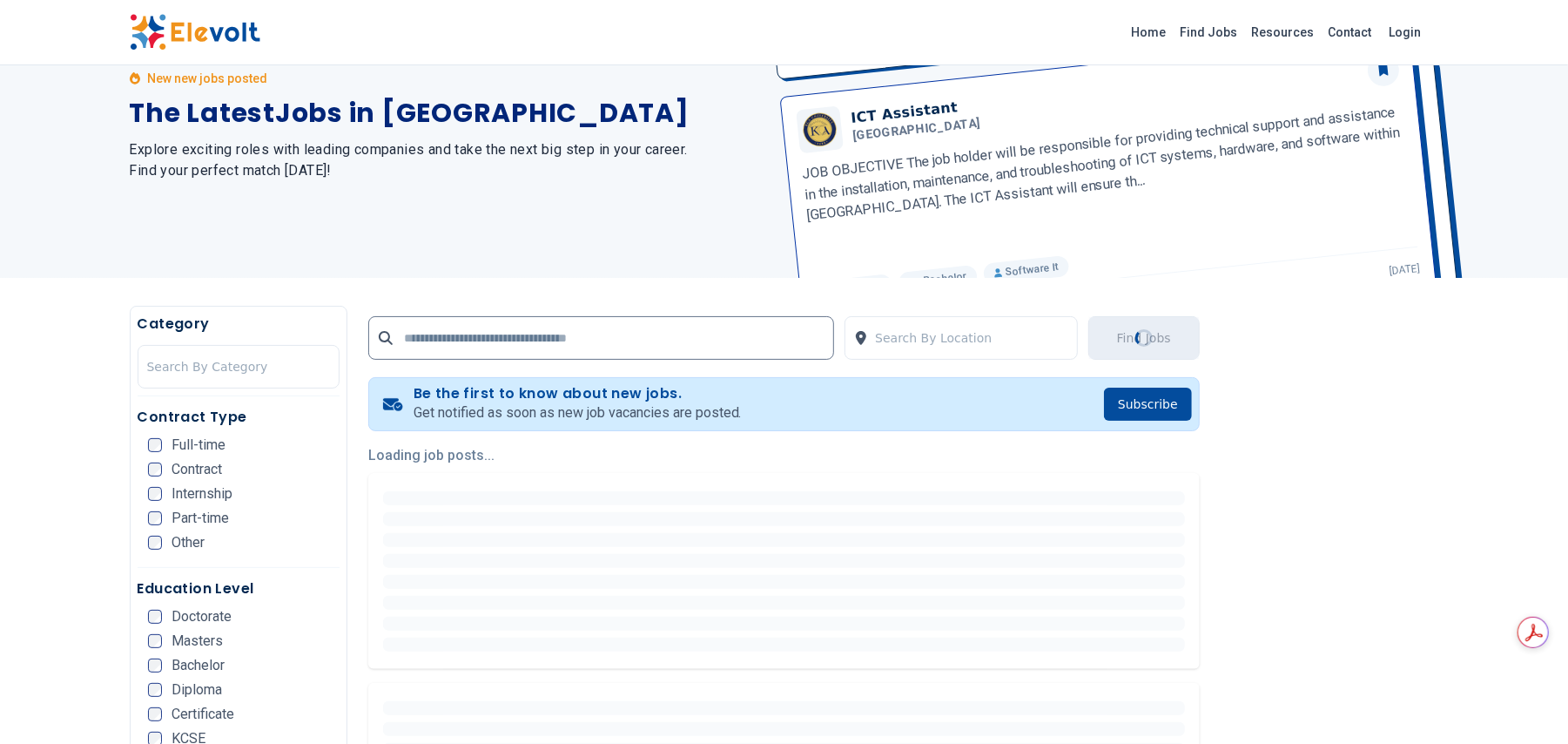
scroll to position [0, 0]
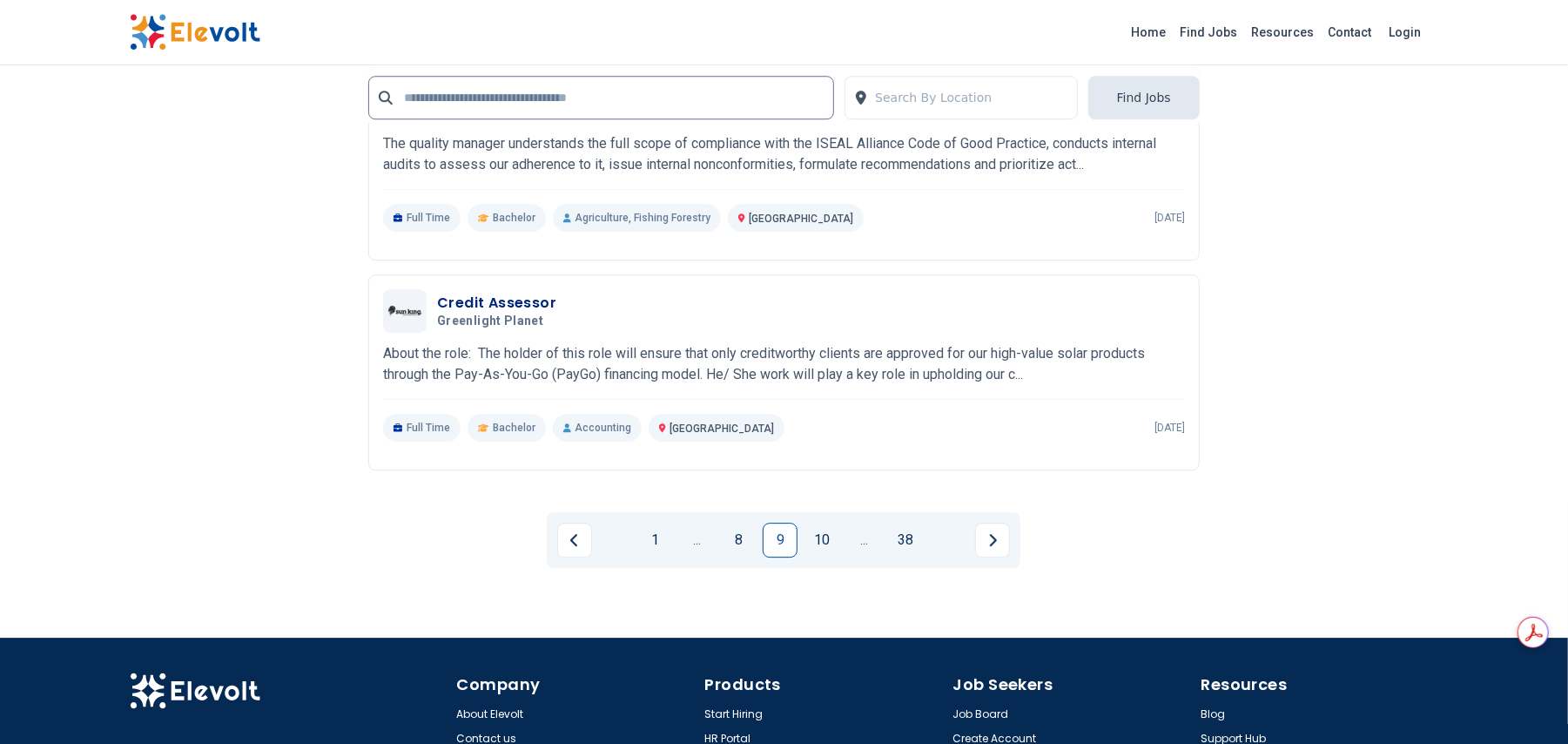
scroll to position [3575, 0]
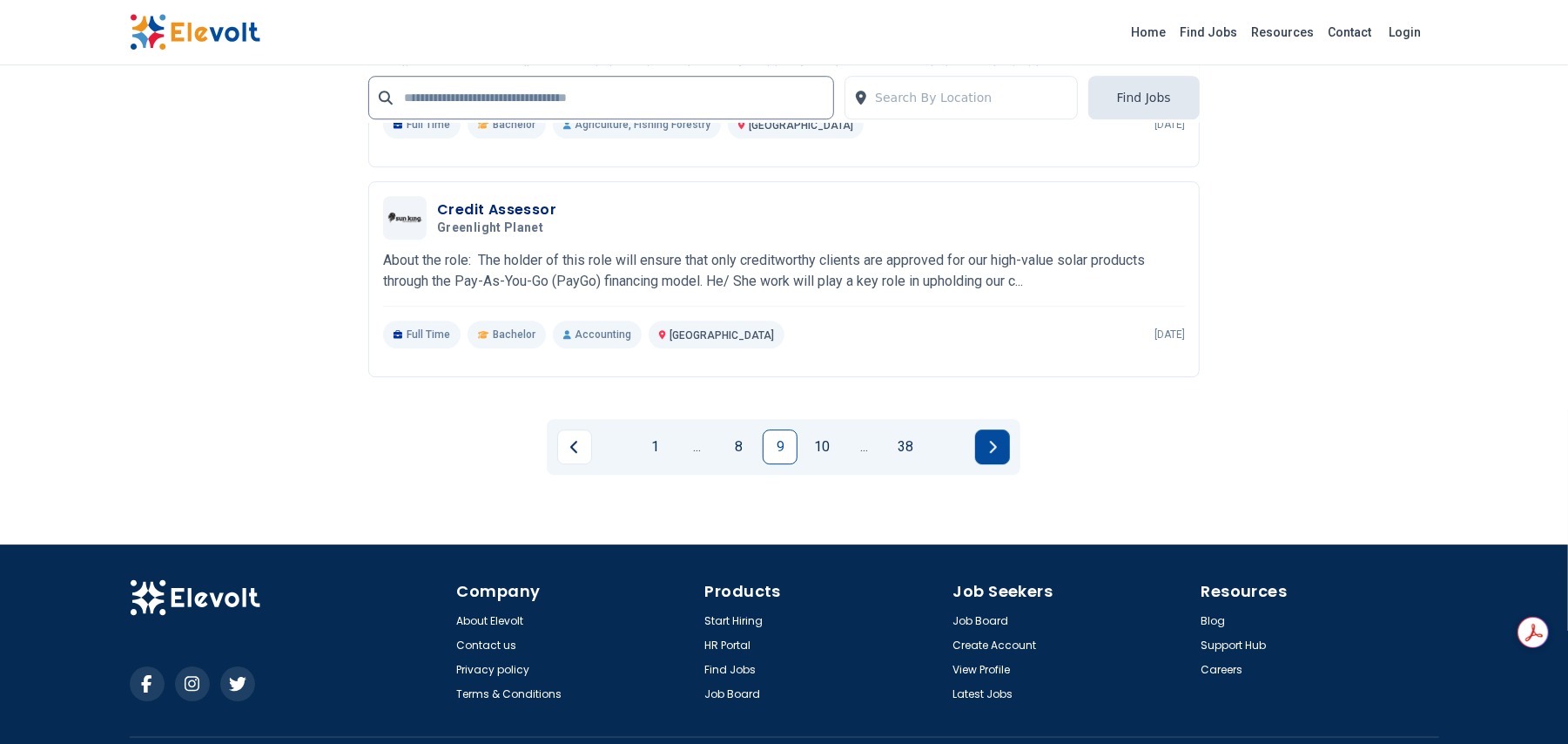
click at [986, 452] on button "Next page" at bounding box center [993, 447] width 35 height 35
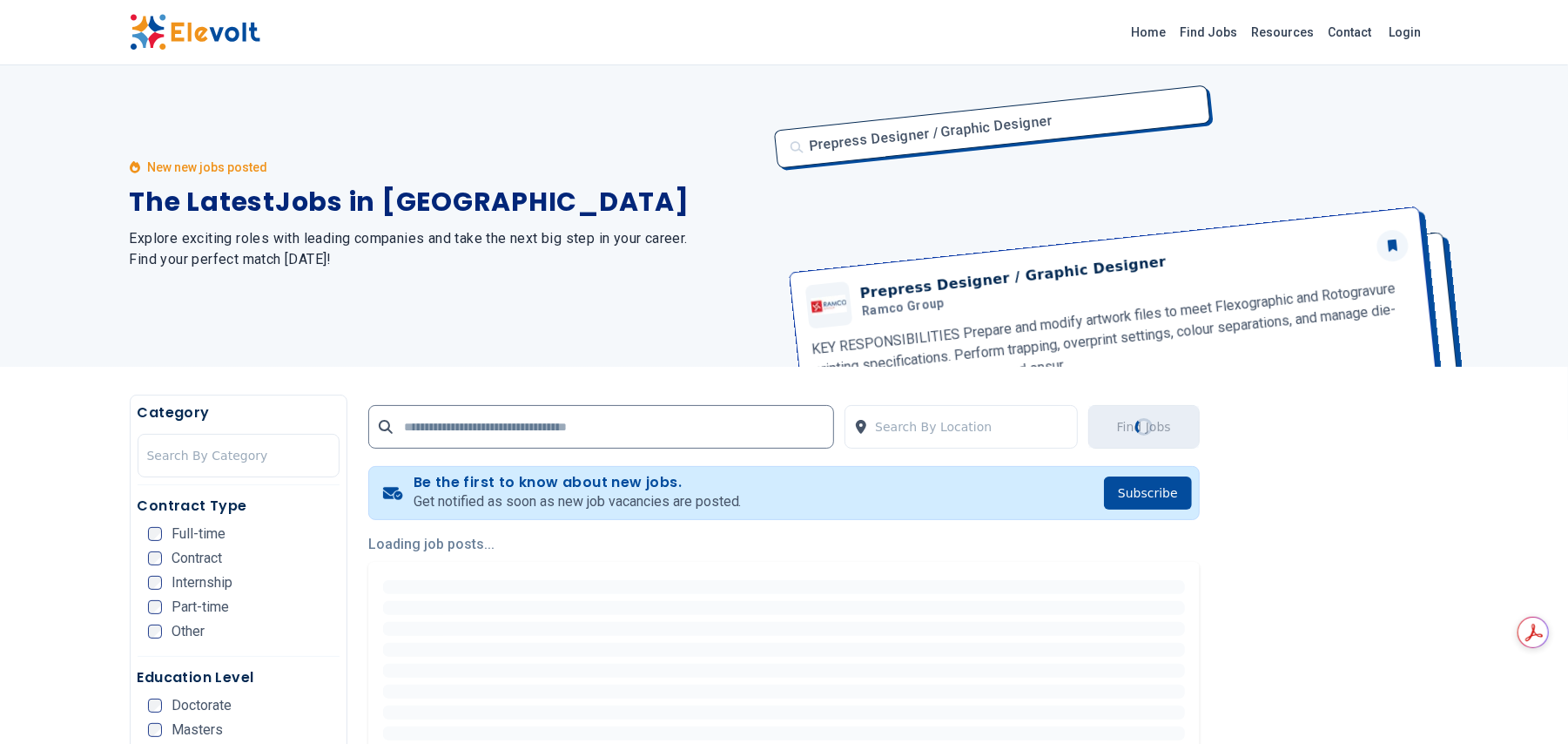
scroll to position [0, 0]
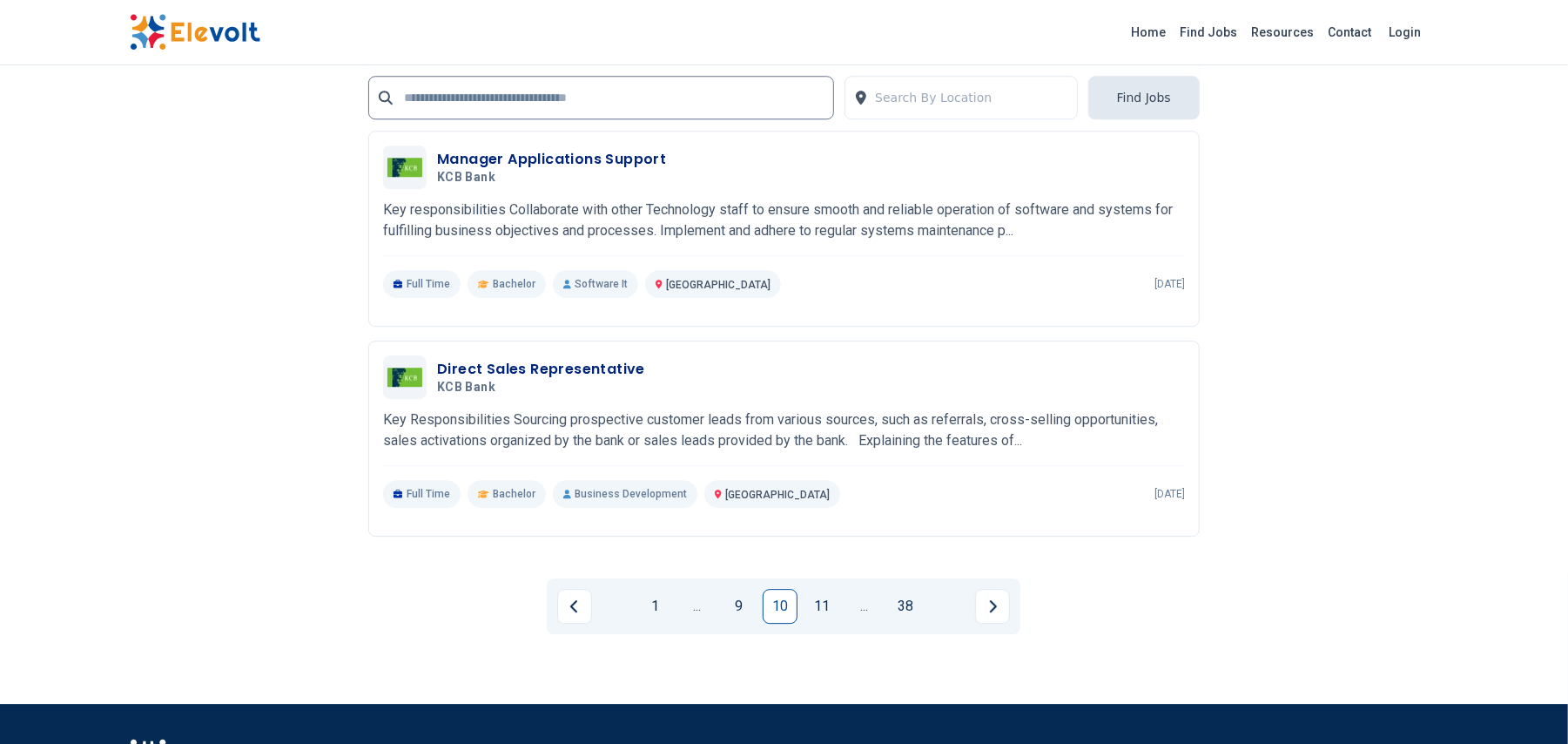
scroll to position [3419, 0]
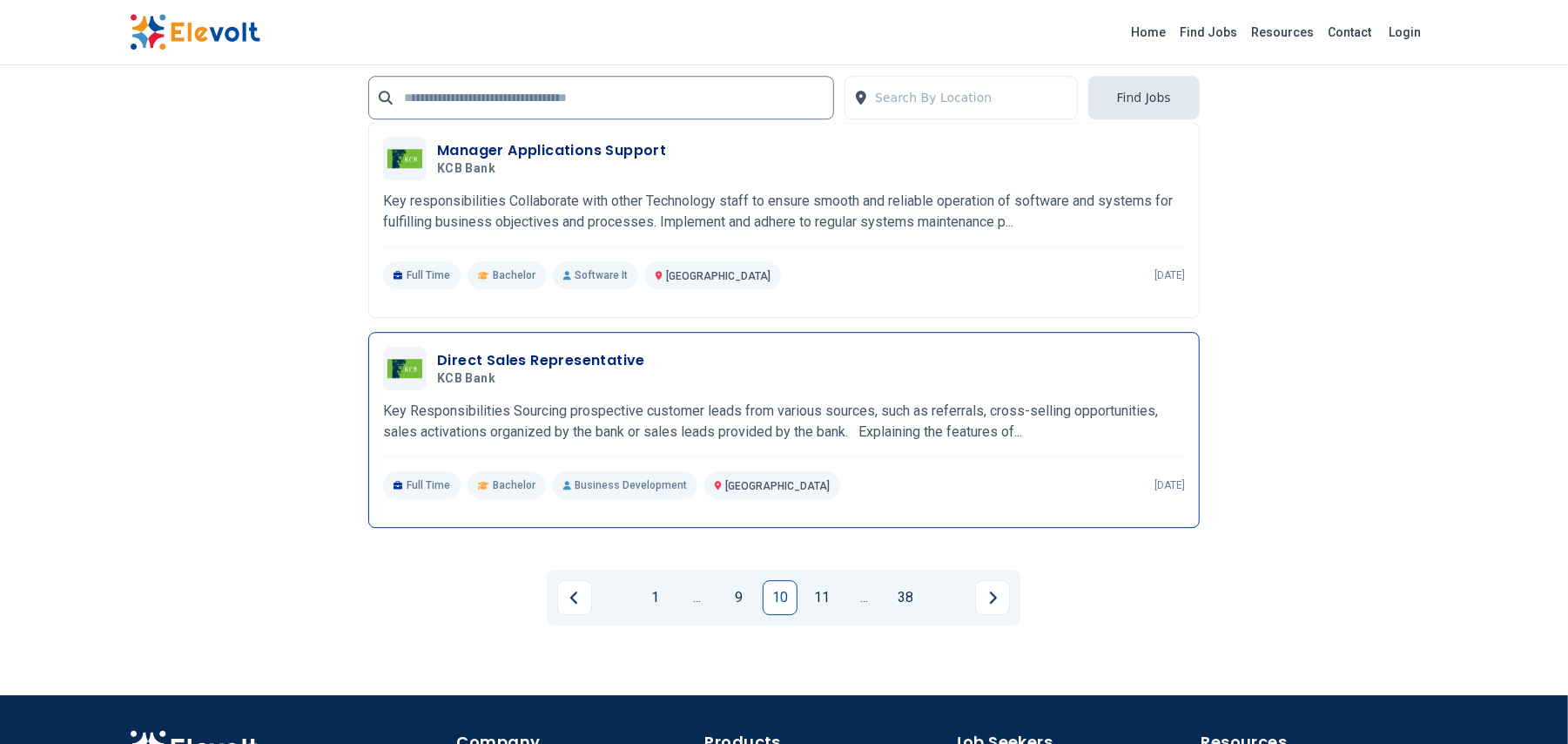
click at [551, 360] on h3 "Direct Sales Representative" at bounding box center [540, 361] width 208 height 21
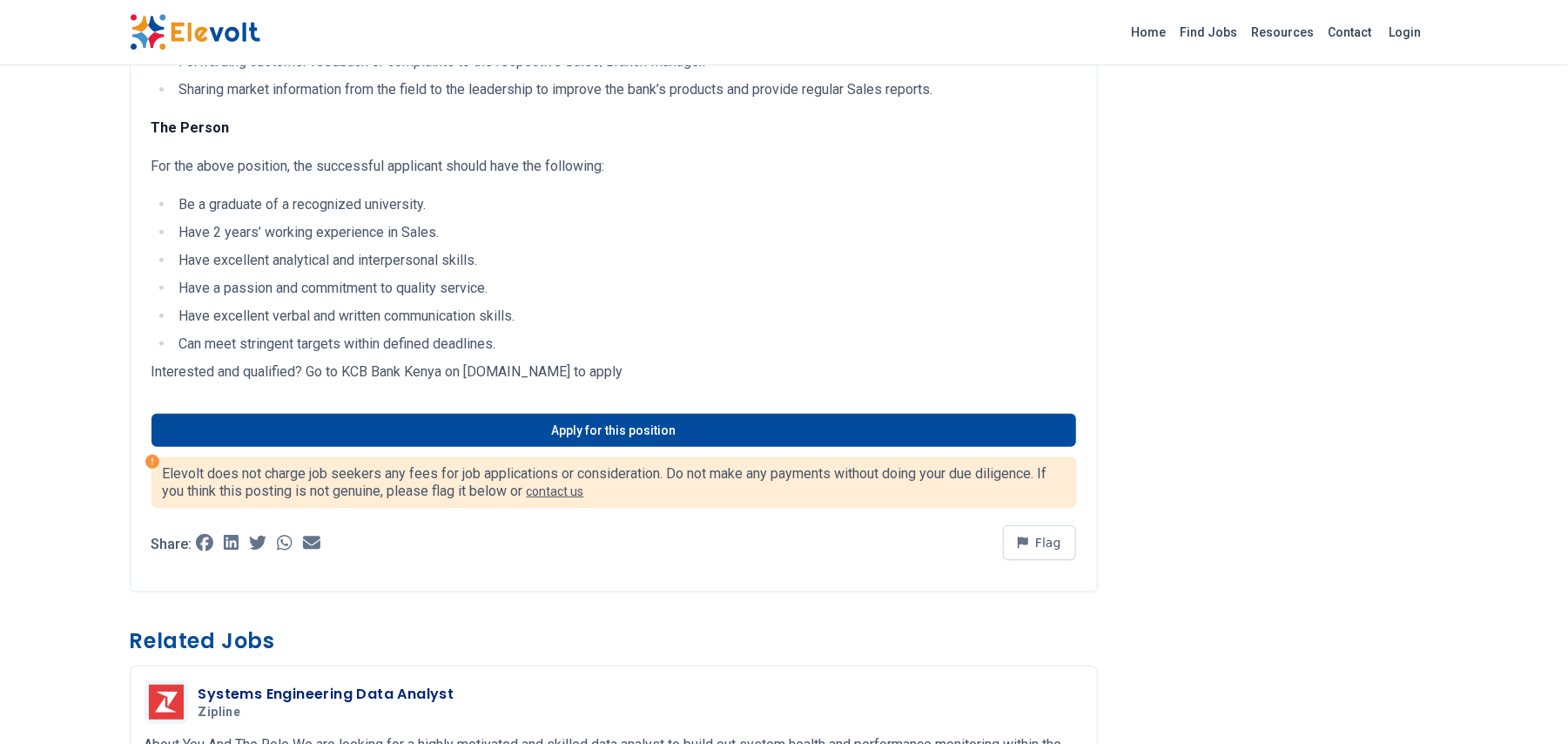
scroll to position [423, 0]
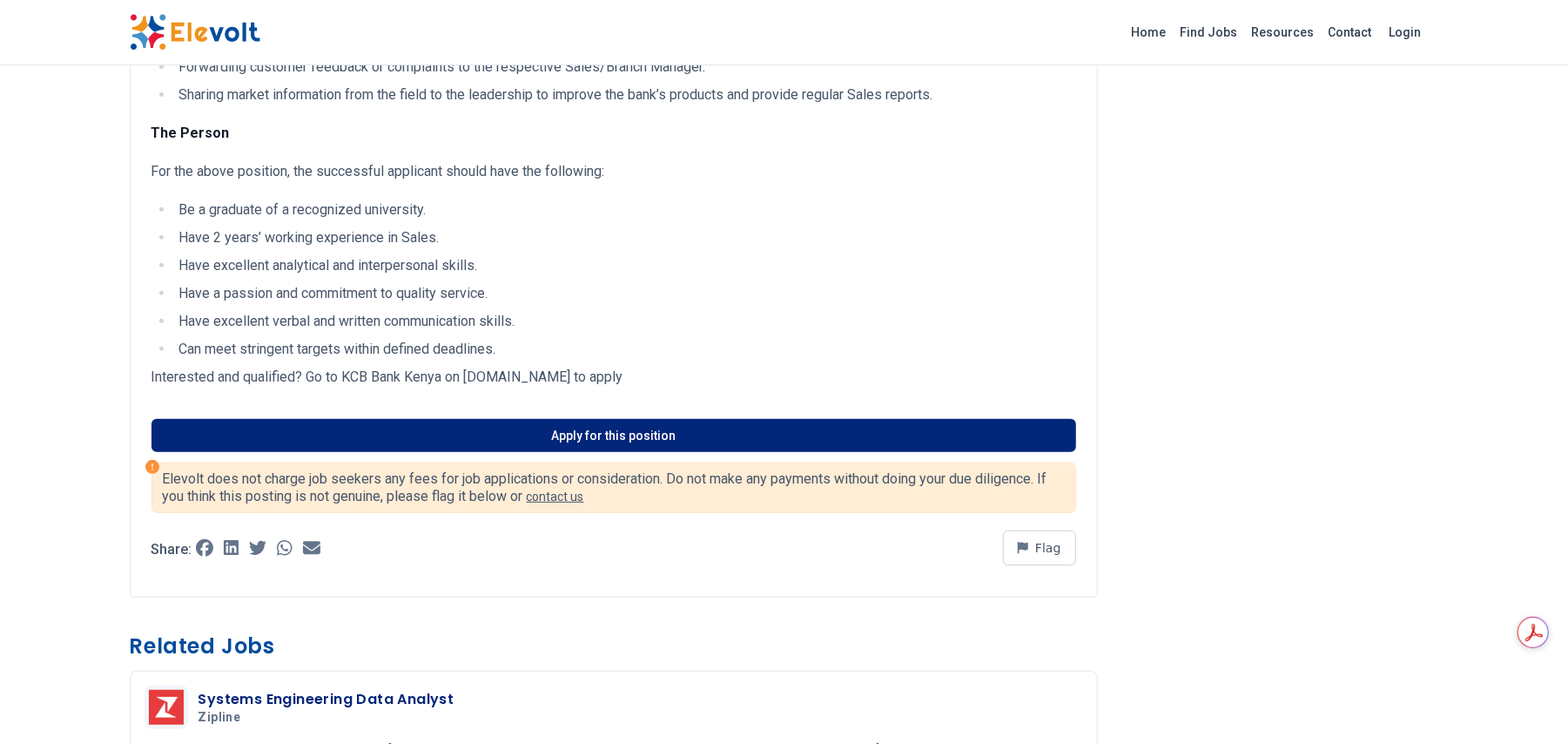
click at [721, 441] on link "Apply for this position" at bounding box center [614, 436] width 925 height 33
